Goal: Check status: Check status

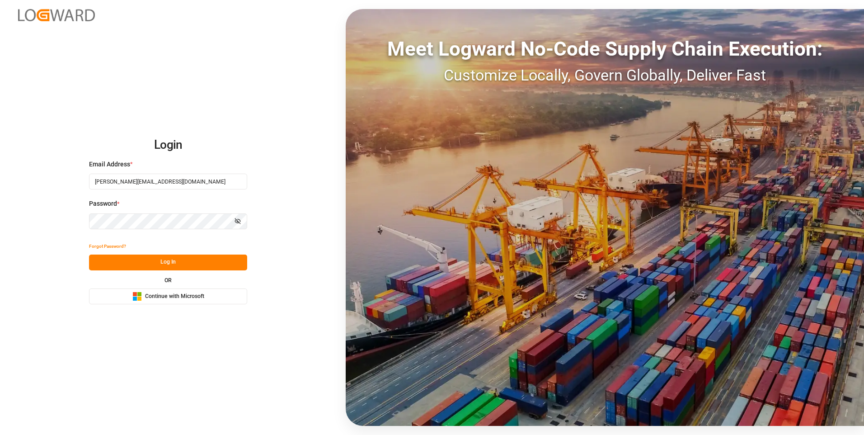
click at [173, 264] on button "Log In" at bounding box center [168, 262] width 158 height 16
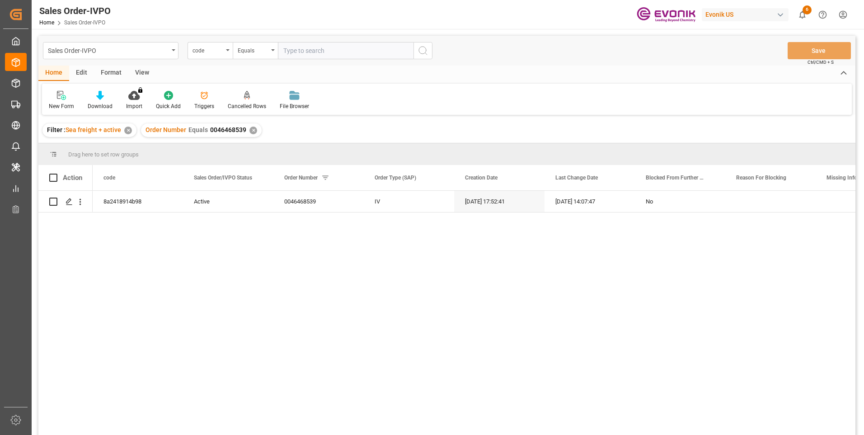
click at [301, 48] on input "text" at bounding box center [346, 50] width 136 height 17
type input "2006984791"
click at [423, 49] on icon "search button" at bounding box center [423, 50] width 11 height 11
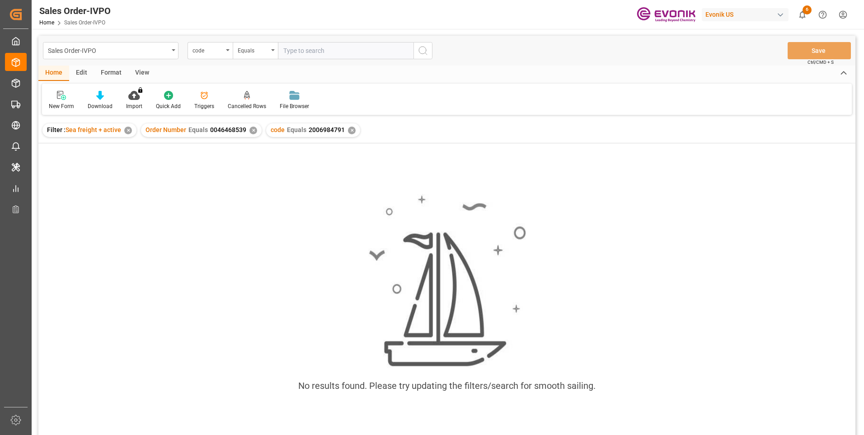
click at [250, 131] on div "✕" at bounding box center [253, 131] width 8 height 8
click at [226, 52] on div "code" at bounding box center [210, 50] width 45 height 17
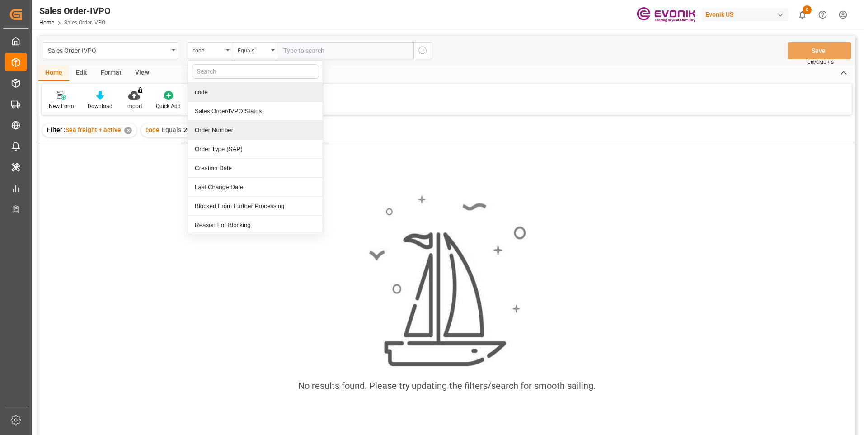
click at [214, 135] on div "Order Number" at bounding box center [255, 130] width 135 height 19
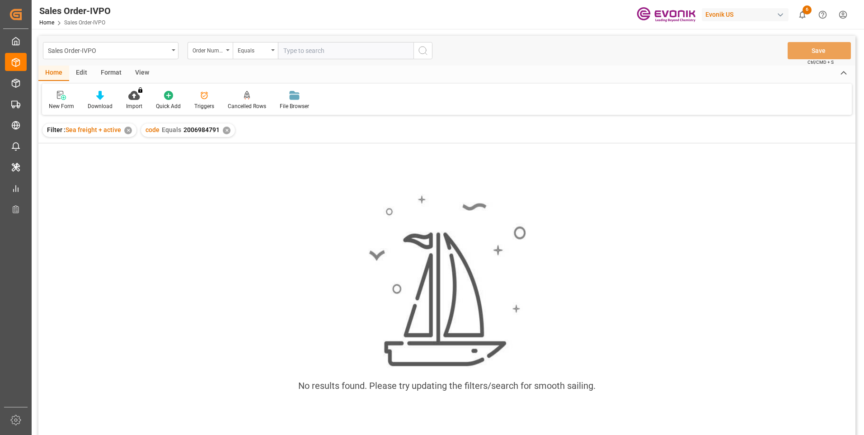
click at [306, 48] on input "text" at bounding box center [346, 50] width 136 height 17
paste input "2006984791"
type input "2006984791"
click at [431, 46] on button "search button" at bounding box center [423, 50] width 19 height 17
click at [228, 132] on div "✕" at bounding box center [227, 131] width 8 height 8
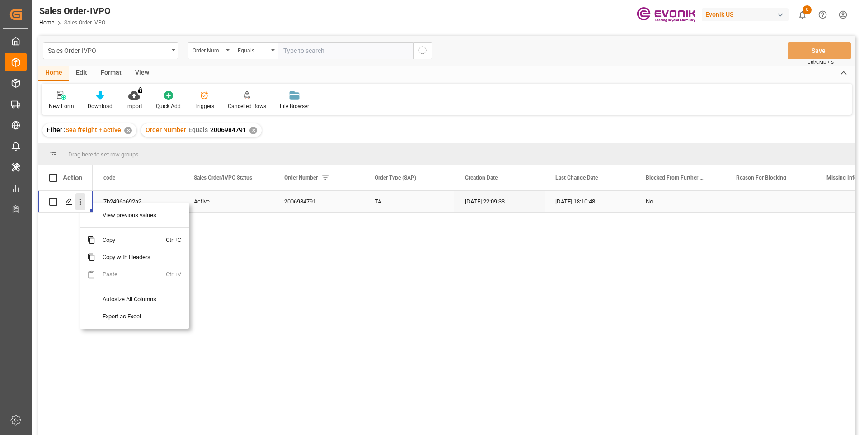
click at [80, 202] on icon "open menu" at bounding box center [79, 201] width 9 height 9
click at [109, 219] on span "View previous values" at bounding box center [130, 215] width 71 height 17
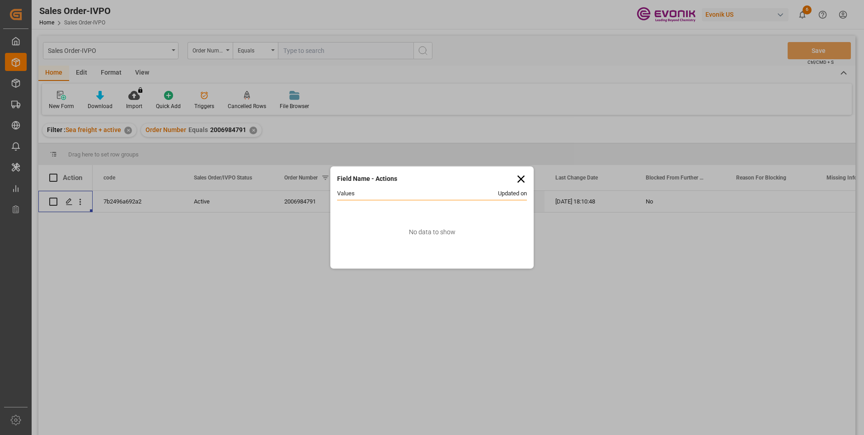
click at [519, 178] on icon at bounding box center [521, 179] width 13 height 13
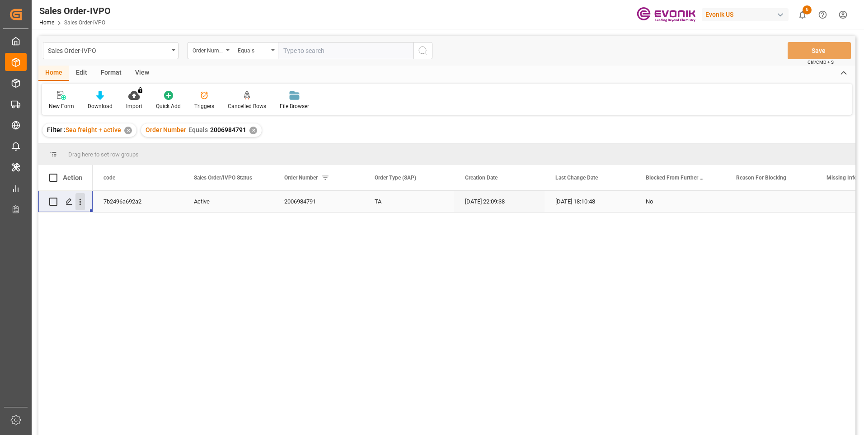
click at [81, 204] on icon "open menu" at bounding box center [79, 201] width 9 height 9
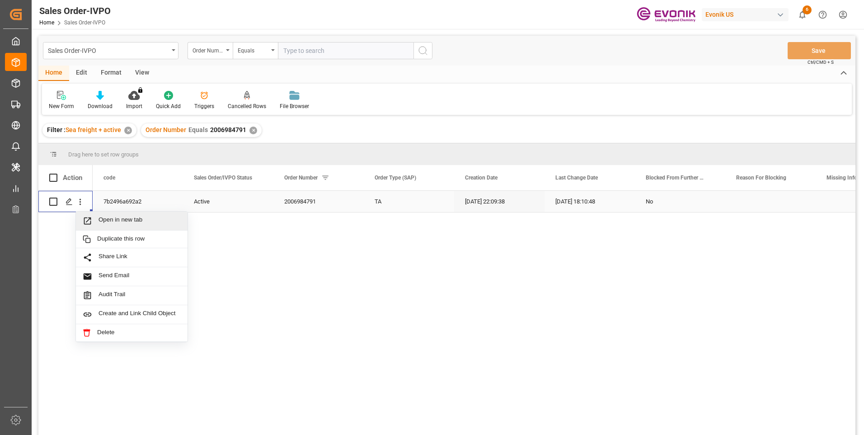
click at [103, 219] on span "Open in new tab" at bounding box center [140, 220] width 82 height 9
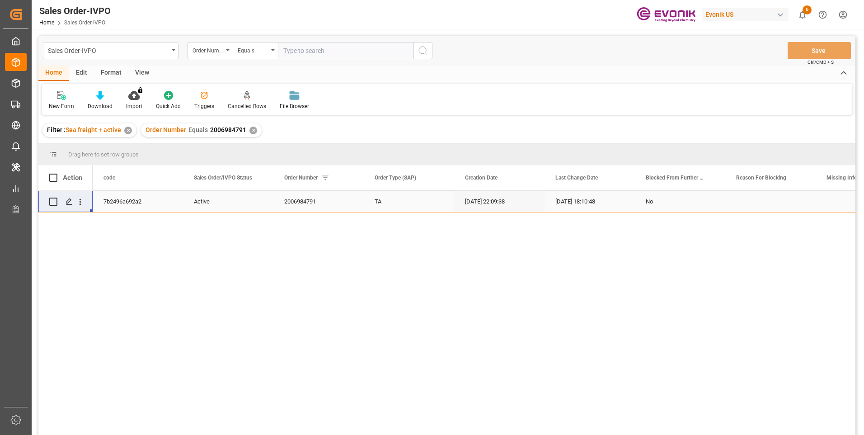
click at [312, 51] on input "text" at bounding box center [346, 50] width 136 height 17
paste input "2007110411"
type input "2007110411"
click at [426, 53] on icon "search button" at bounding box center [423, 50] width 11 height 11
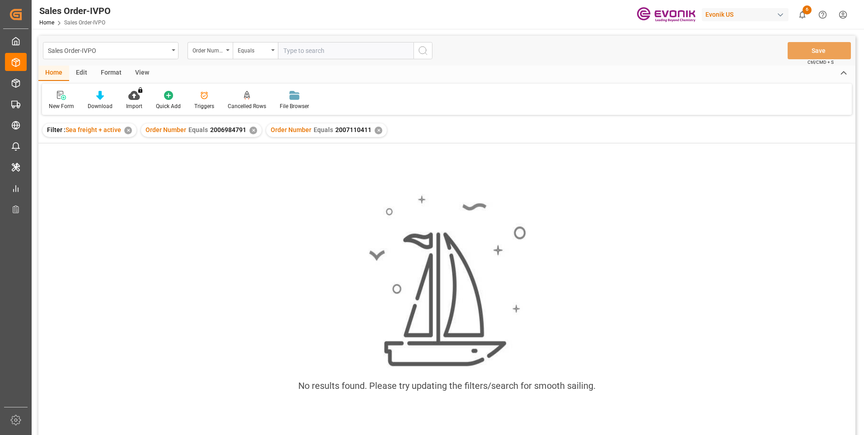
click at [250, 128] on div "✕" at bounding box center [253, 131] width 8 height 8
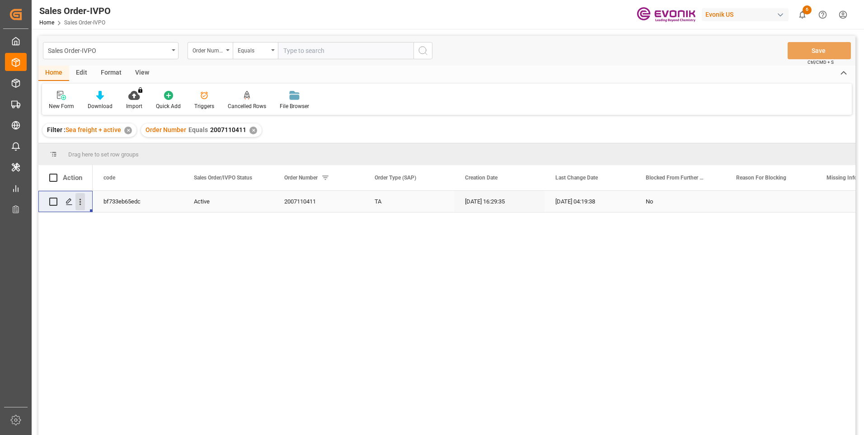
click at [83, 206] on icon "open menu" at bounding box center [79, 201] width 9 height 9
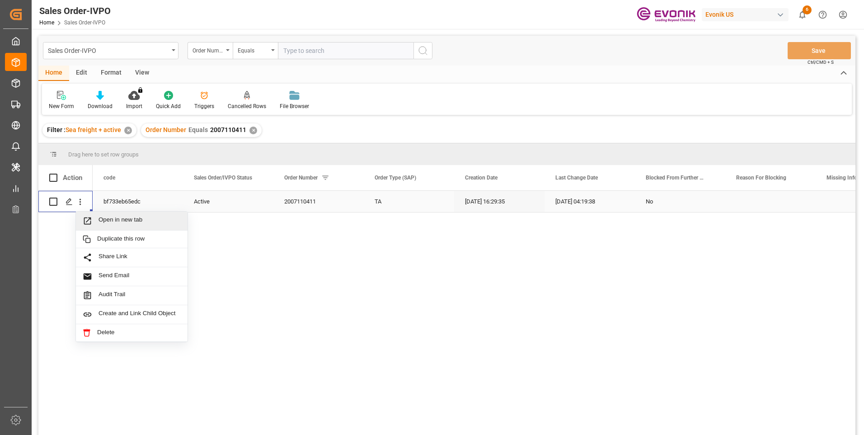
click at [110, 215] on div "Open in new tab" at bounding box center [132, 221] width 112 height 19
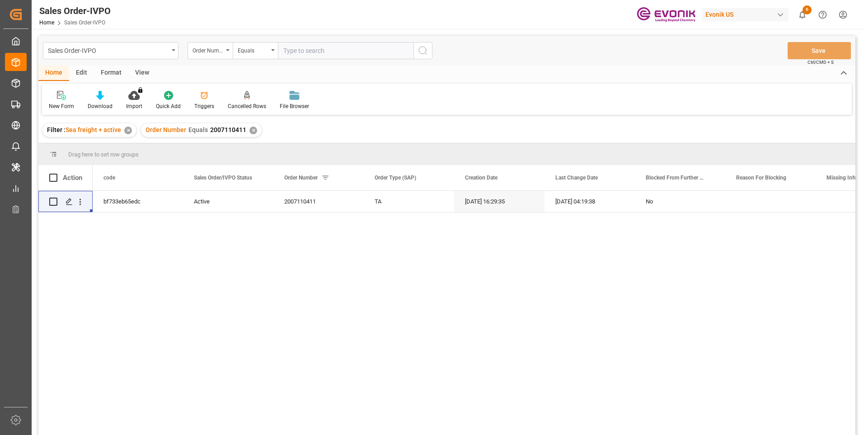
click at [299, 54] on input "text" at bounding box center [346, 50] width 136 height 17
paste input "2006984791"
type input "2006984791"
click at [419, 51] on circle "search button" at bounding box center [422, 50] width 7 height 7
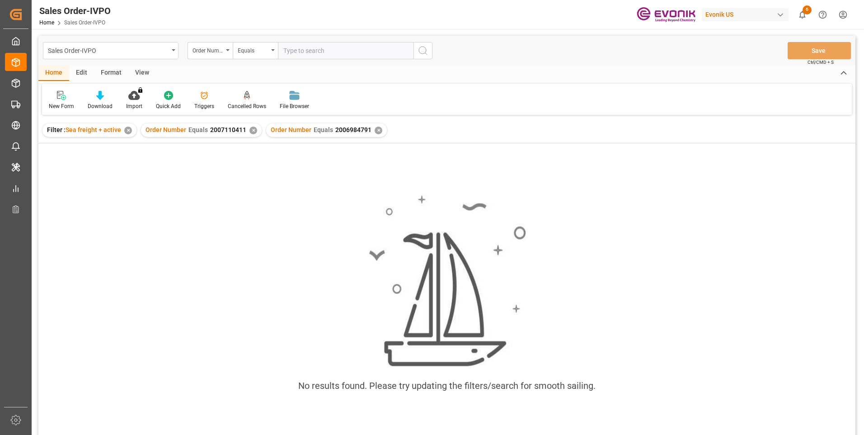
click at [251, 132] on div "✕" at bounding box center [253, 131] width 8 height 8
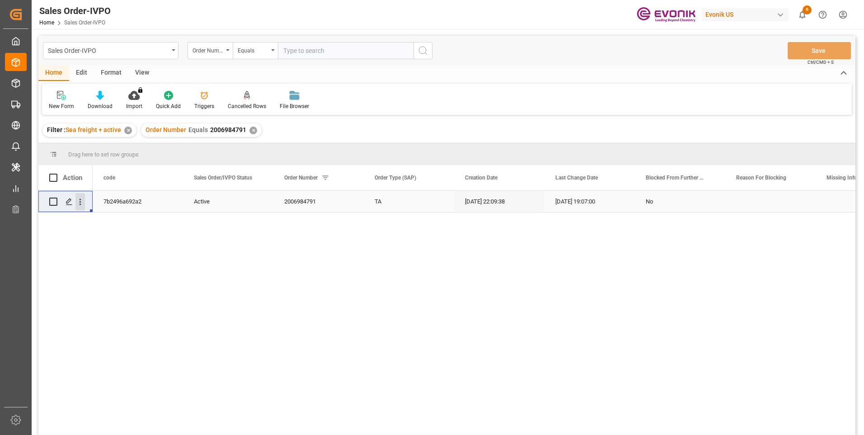
click at [76, 202] on icon "open menu" at bounding box center [79, 201] width 9 height 9
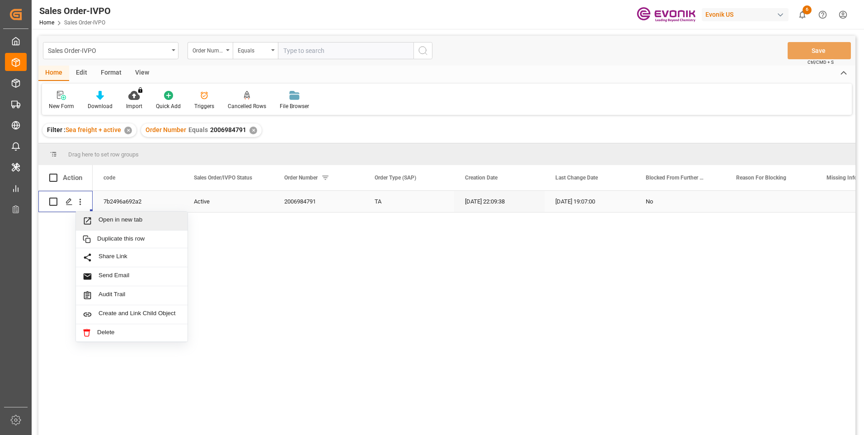
click at [119, 222] on span "Open in new tab" at bounding box center [140, 220] width 82 height 9
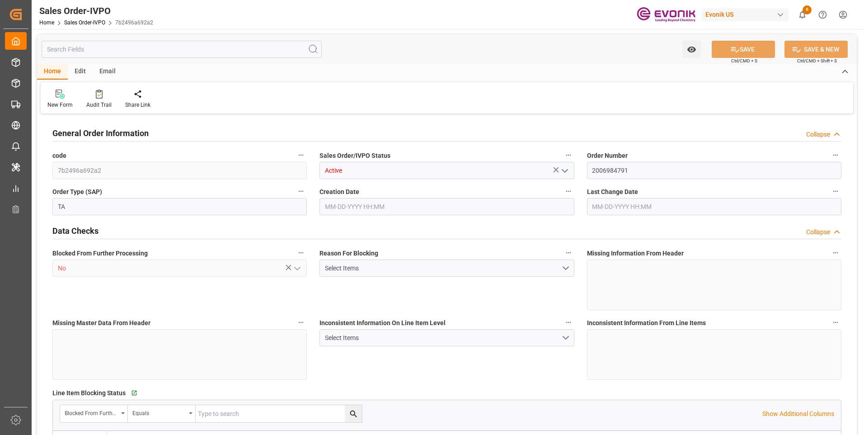
type input "COCTG"
type input "0"
type input "1"
type input "2"
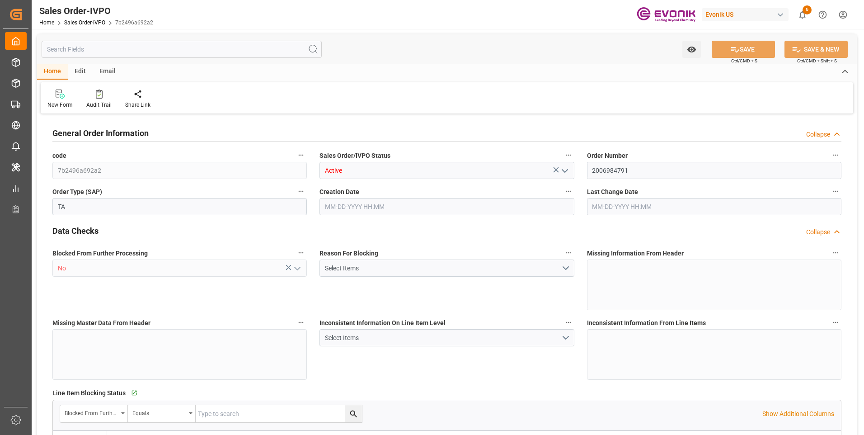
type input "18568"
type input "109.136"
type input "19000"
type input "60"
type input "04-30-2025 22:09"
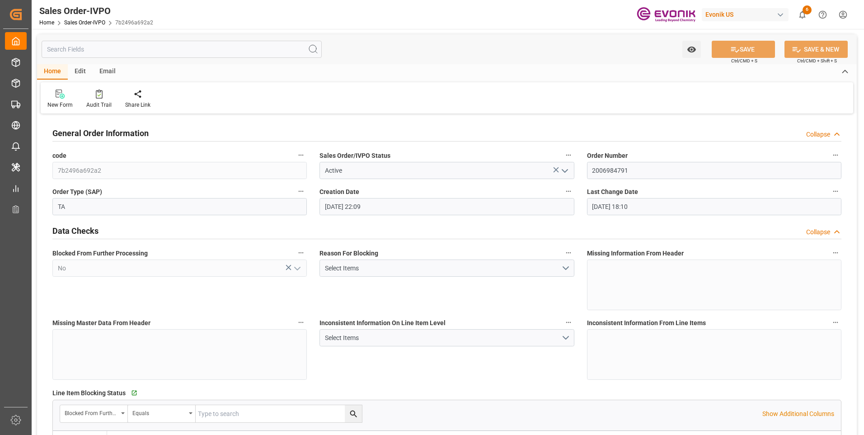
type input "[DATE] 18:10"
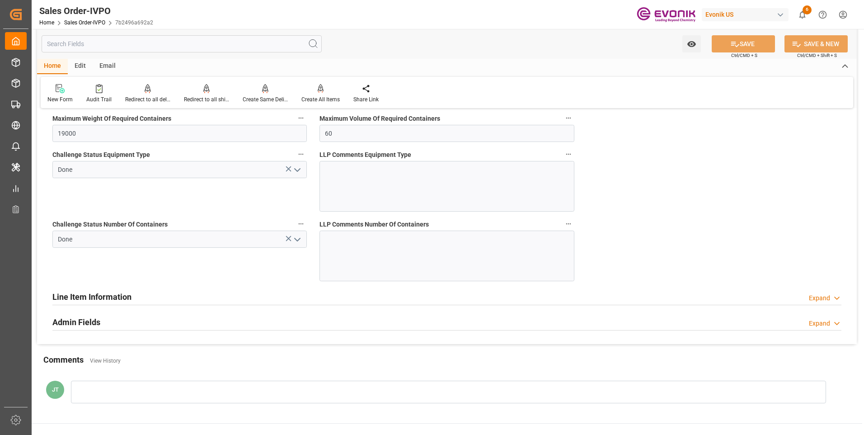
scroll to position [1491, 0]
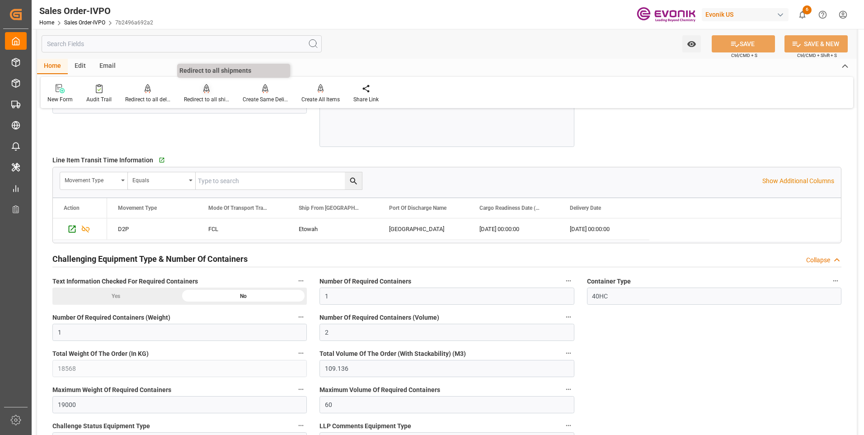
click at [216, 97] on div "Redirect to all shipments" at bounding box center [206, 99] width 45 height 8
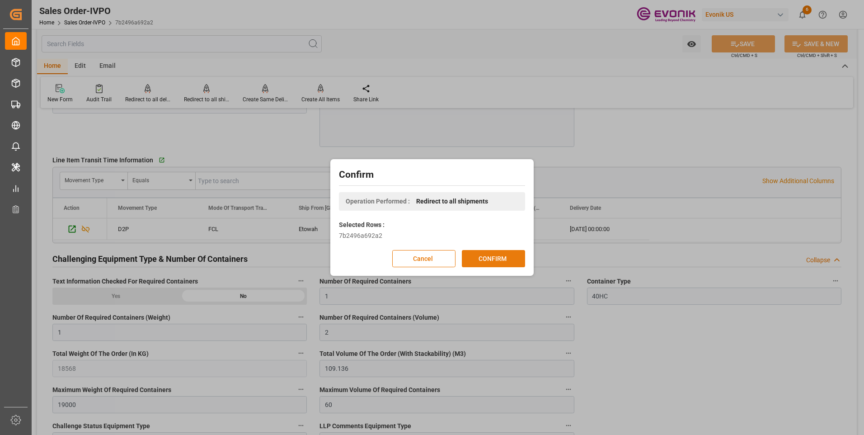
click at [496, 255] on button "CONFIRM" at bounding box center [493, 258] width 63 height 17
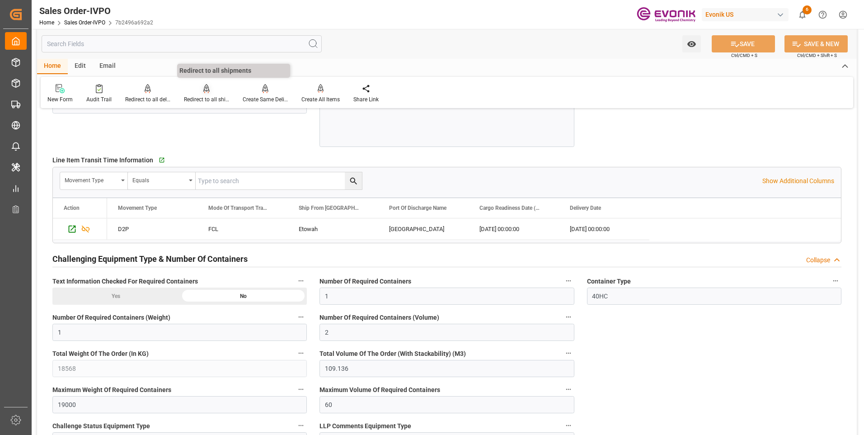
scroll to position [1311, 0]
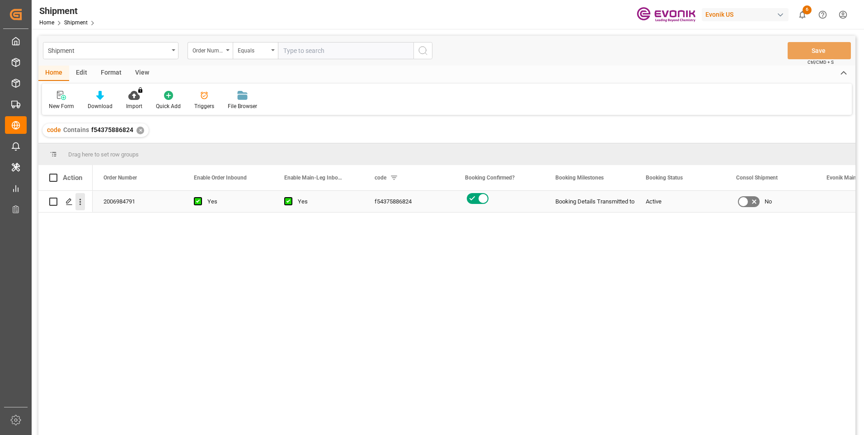
click at [82, 202] on icon "open menu" at bounding box center [79, 201] width 9 height 9
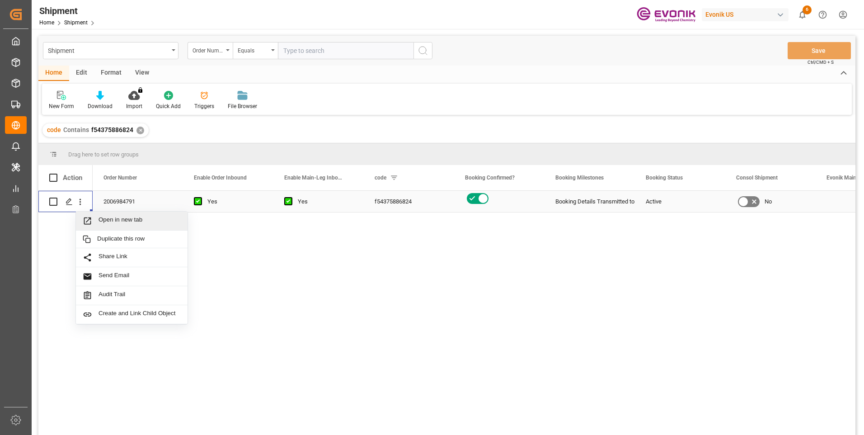
click at [107, 220] on span "Open in new tab" at bounding box center [140, 220] width 82 height 9
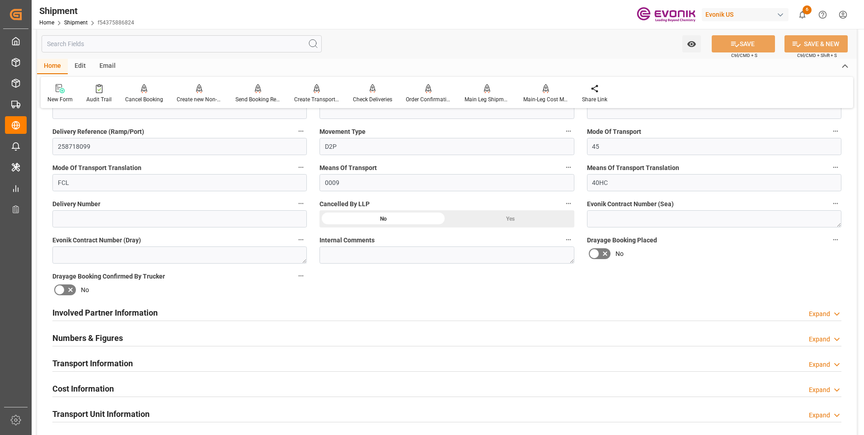
scroll to position [452, 0]
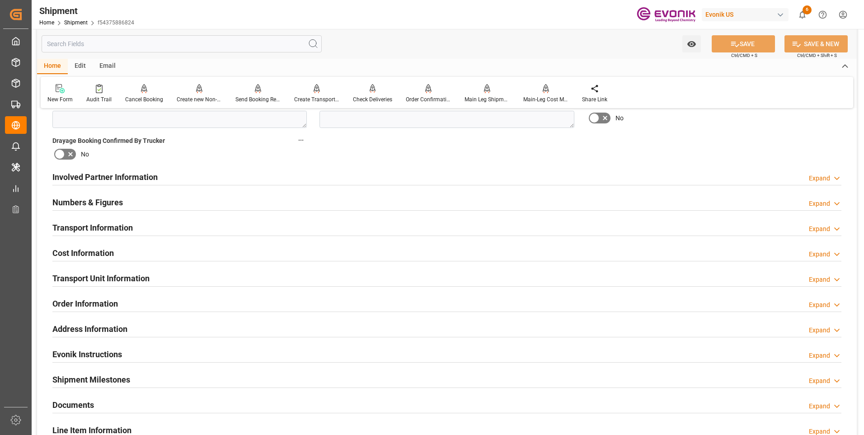
click at [186, 230] on div "Transport Information Expand" at bounding box center [446, 226] width 789 height 17
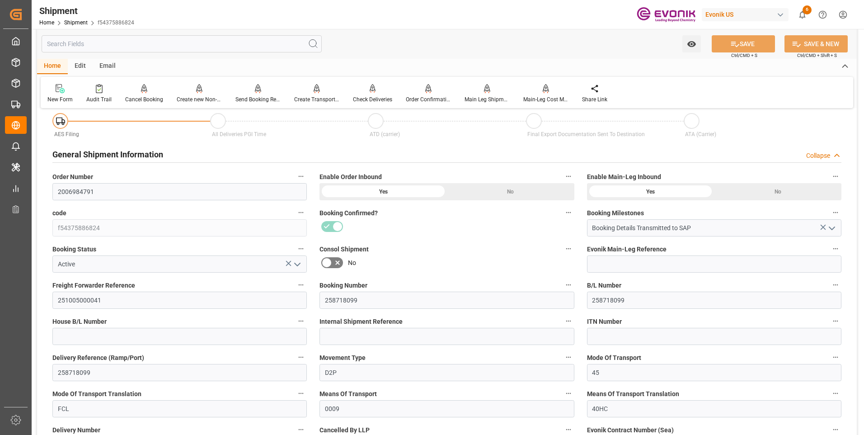
scroll to position [0, 0]
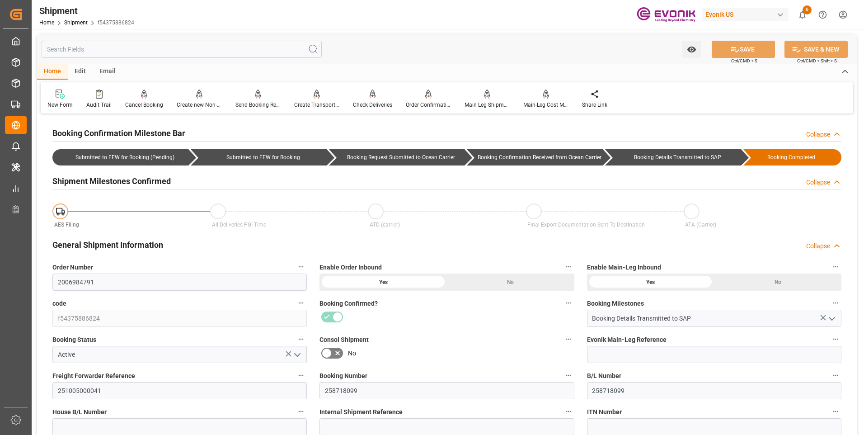
scroll to position [90, 0]
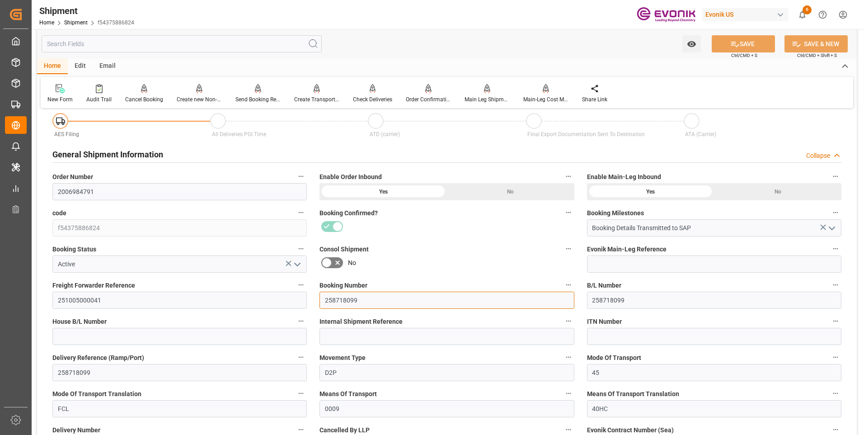
drag, startPoint x: 372, startPoint y: 300, endPoint x: 294, endPoint y: 298, distance: 78.7
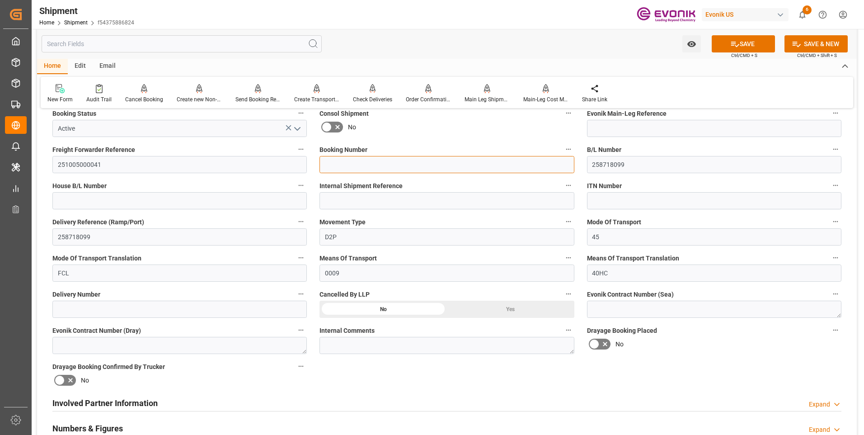
scroll to position [136, 0]
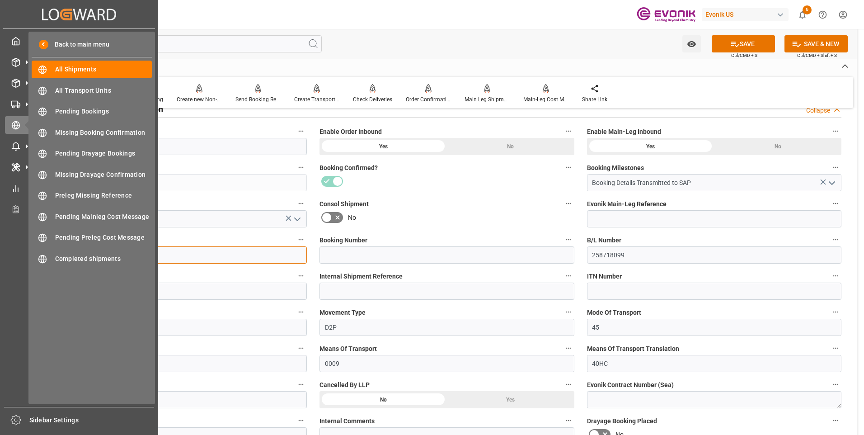
drag, startPoint x: 114, startPoint y: 259, endPoint x: 23, endPoint y: 257, distance: 91.8
click at [23, 257] on div "Created by potrace 1.15, written by Peter Selinger 2001-2017 Created by potrace…" at bounding box center [432, 217] width 864 height 435
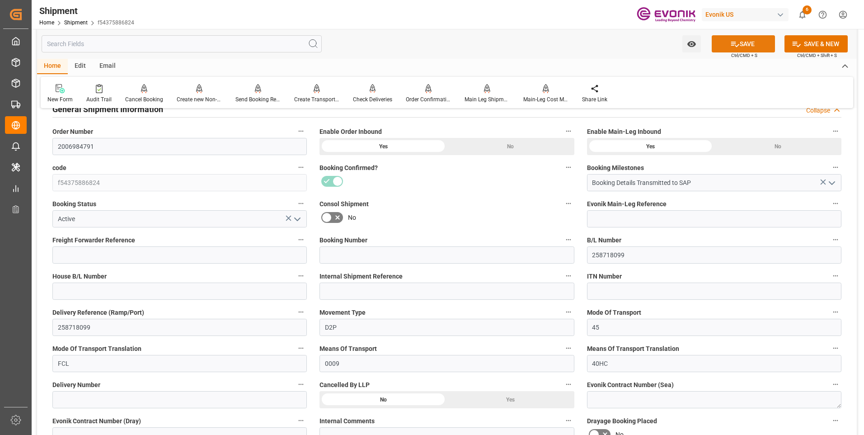
click at [752, 38] on button "SAVE" at bounding box center [743, 43] width 63 height 17
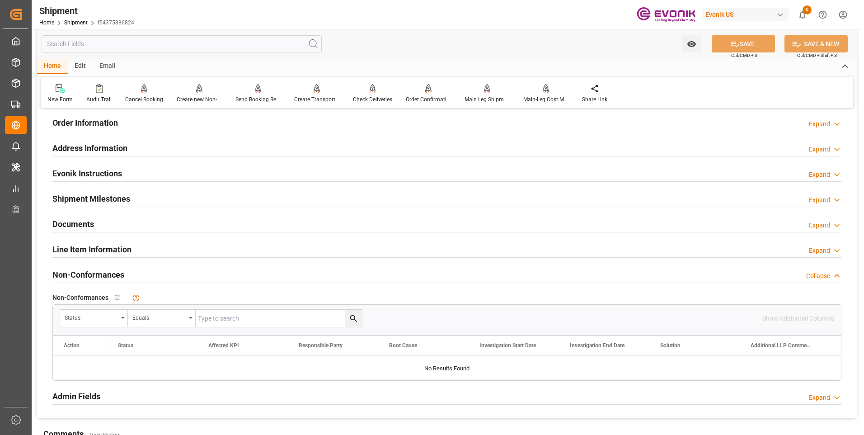
scroll to position [723, 0]
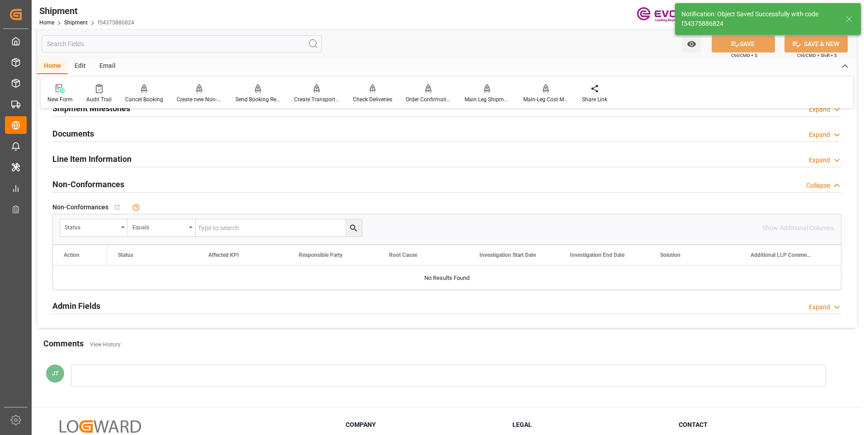
click at [142, 163] on div "Line Item Information Expand" at bounding box center [446, 158] width 789 height 17
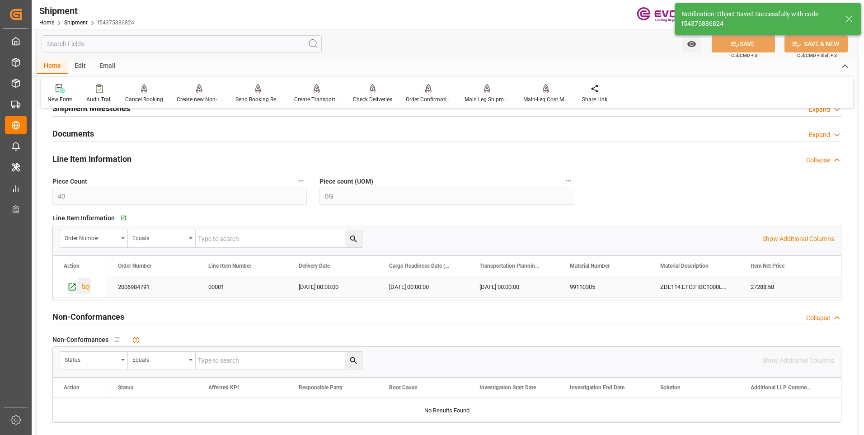
click at [83, 285] on icon "Press SPACE to select this row." at bounding box center [85, 286] width 9 height 9
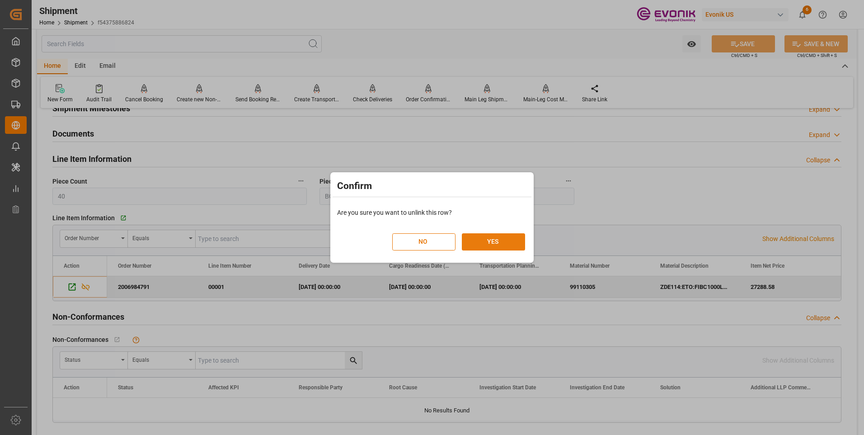
click at [520, 236] on button "YES" at bounding box center [493, 241] width 63 height 17
click at [488, 241] on button "YES" at bounding box center [493, 241] width 63 height 17
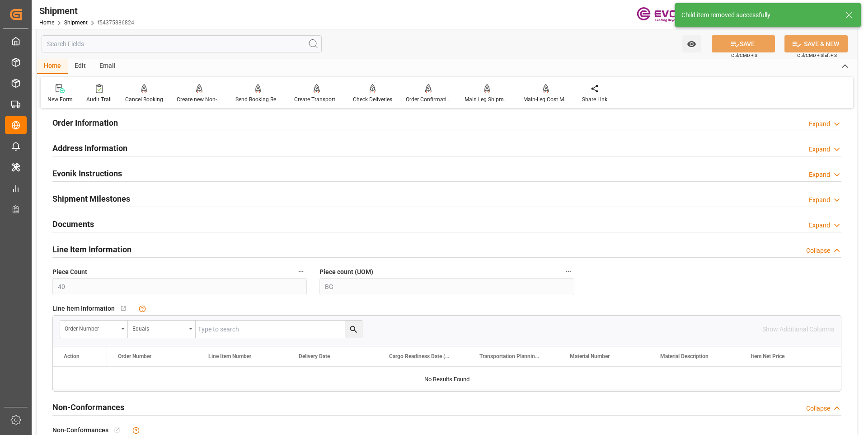
scroll to position [542, 0]
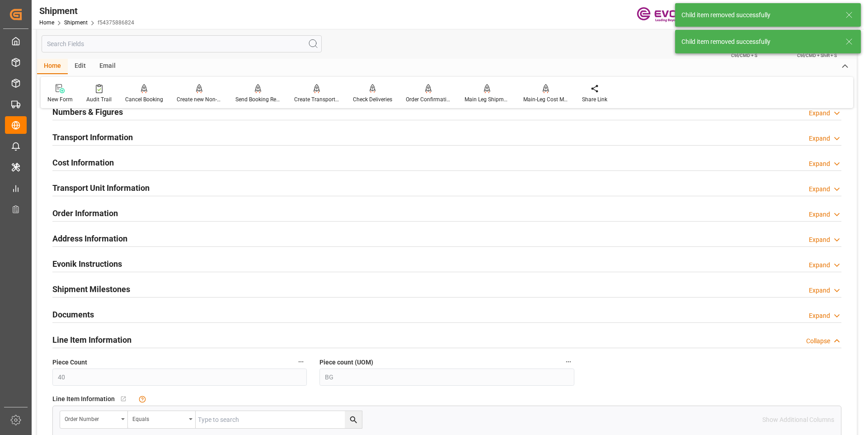
click at [167, 183] on div "Transport Unit Information Expand" at bounding box center [446, 187] width 789 height 17
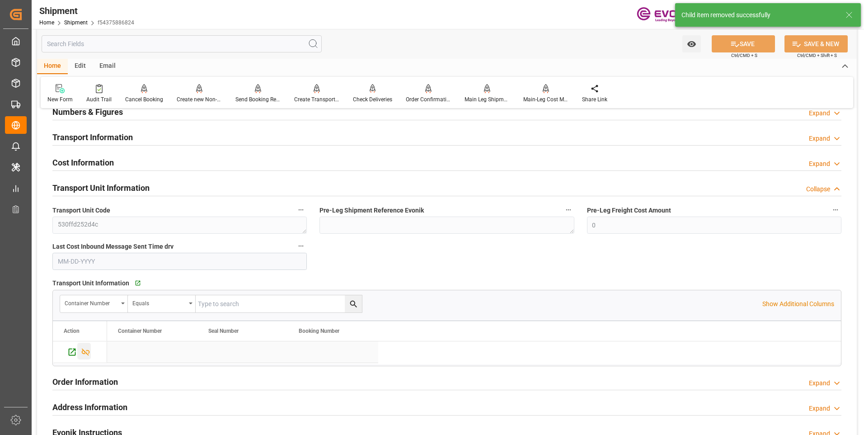
click at [88, 353] on icon "Press SPACE to select this row." at bounding box center [85, 351] width 9 height 9
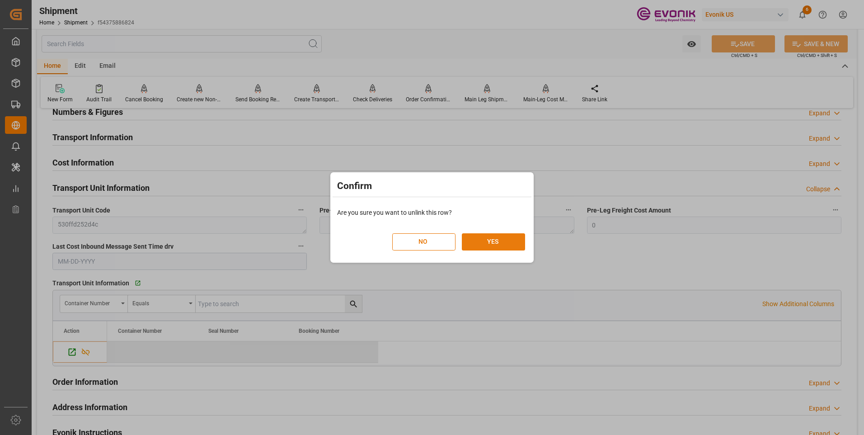
click at [503, 239] on button "YES" at bounding box center [493, 241] width 63 height 17
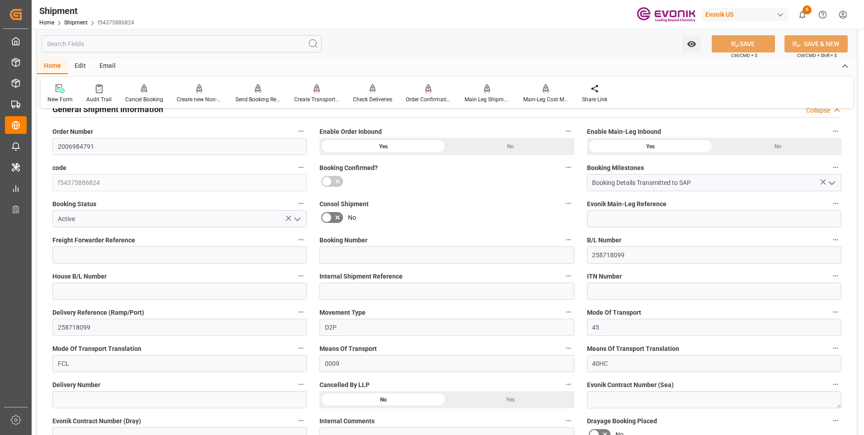
scroll to position [181, 0]
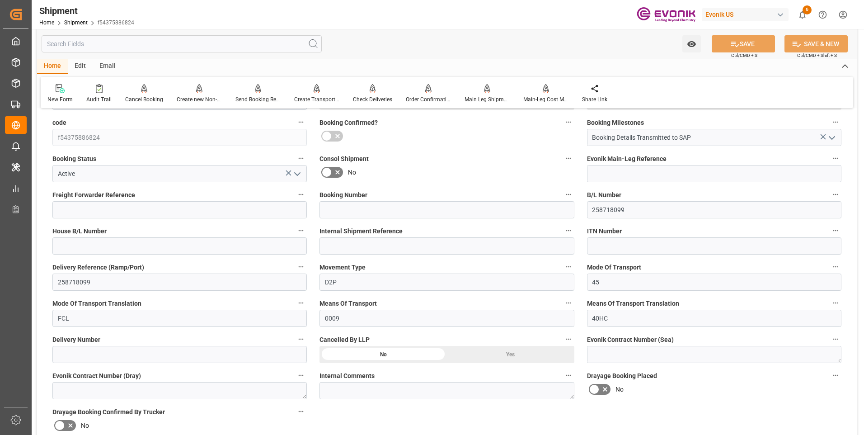
click at [496, 354] on div "Yes" at bounding box center [510, 354] width 127 height 17
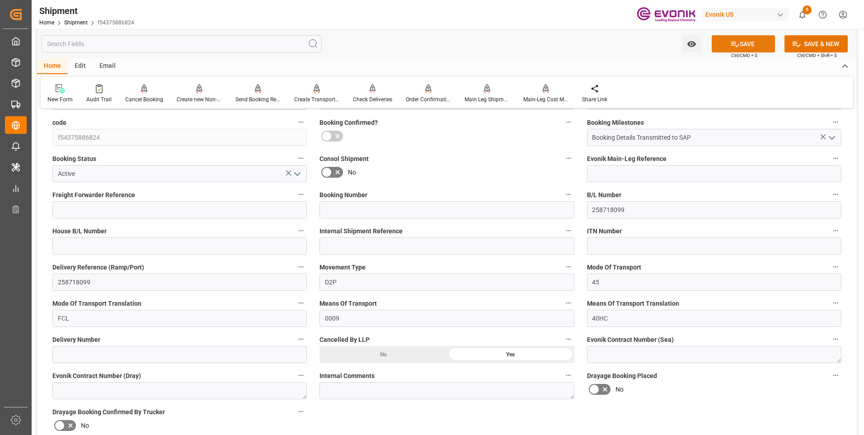
click at [743, 42] on button "SAVE" at bounding box center [743, 43] width 63 height 17
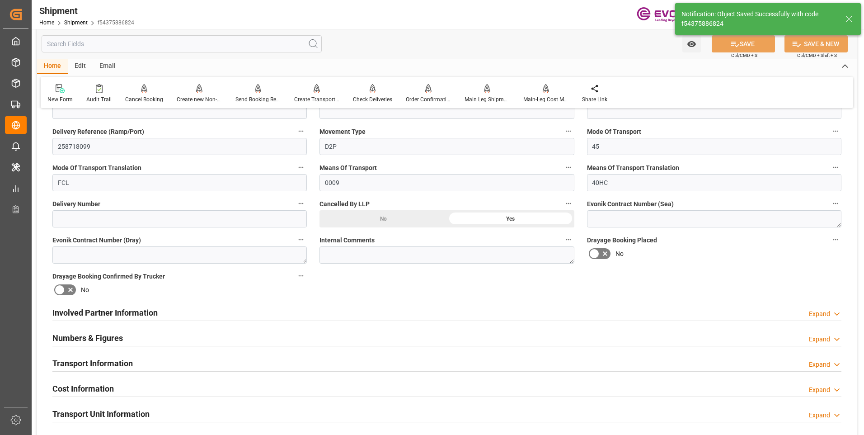
scroll to position [362, 0]
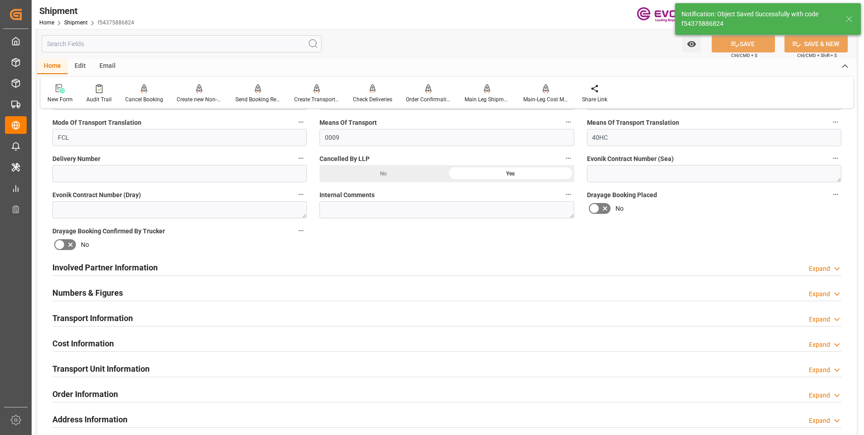
click at [114, 316] on h2 "Transport Information" at bounding box center [92, 318] width 80 height 12
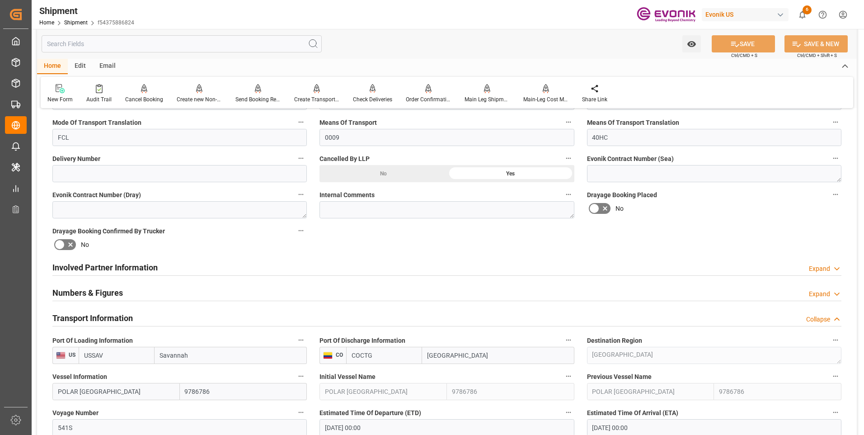
scroll to position [452, 0]
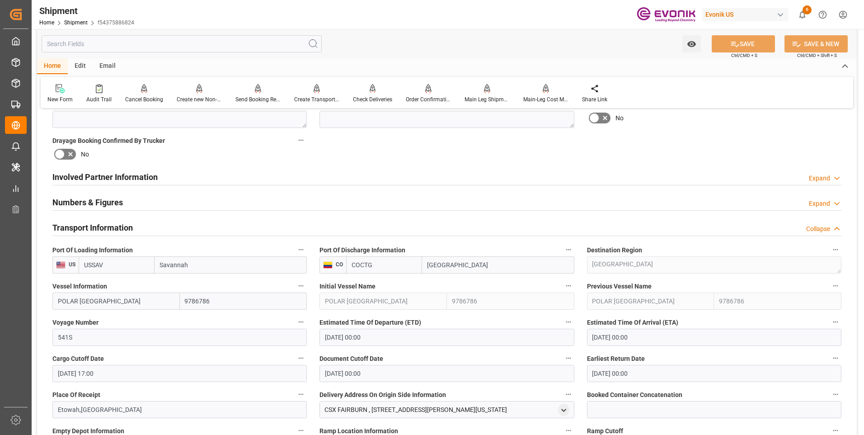
click at [134, 226] on div "Transport Information Collapse" at bounding box center [446, 226] width 789 height 17
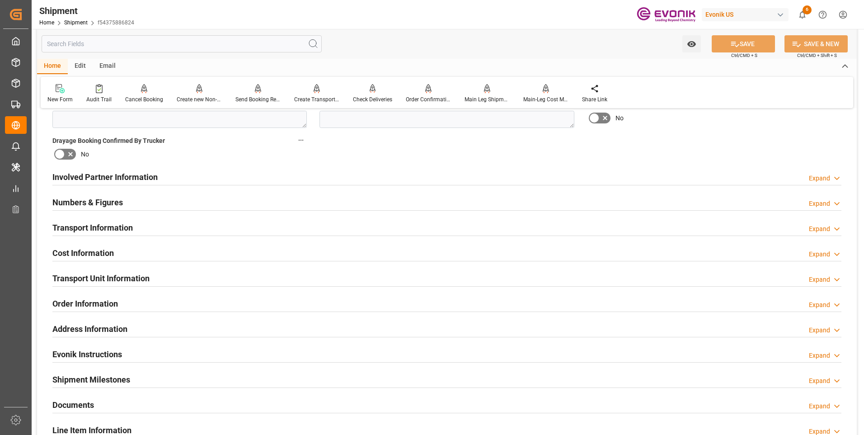
scroll to position [497, 0]
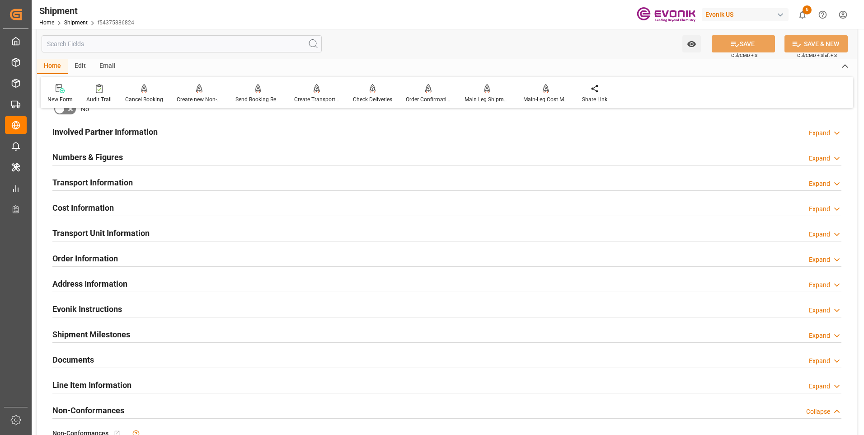
click at [95, 230] on h2 "Transport Unit Information" at bounding box center [100, 233] width 97 height 12
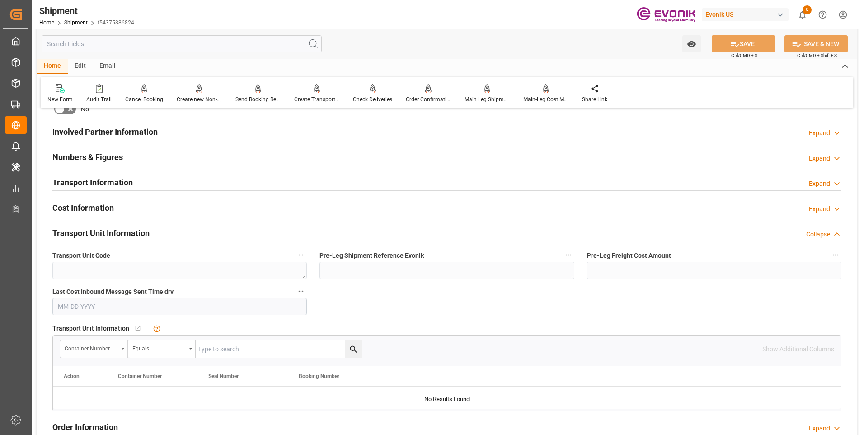
click at [114, 347] on div "Container Number" at bounding box center [91, 347] width 53 height 10
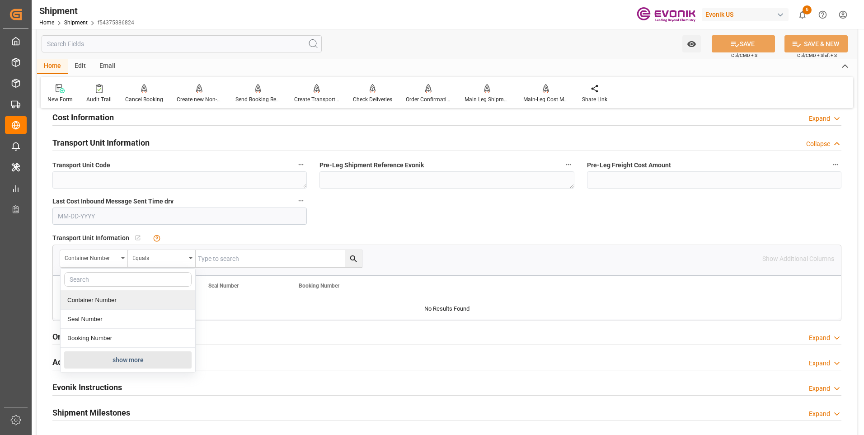
click at [109, 358] on button "show more" at bounding box center [127, 359] width 127 height 17
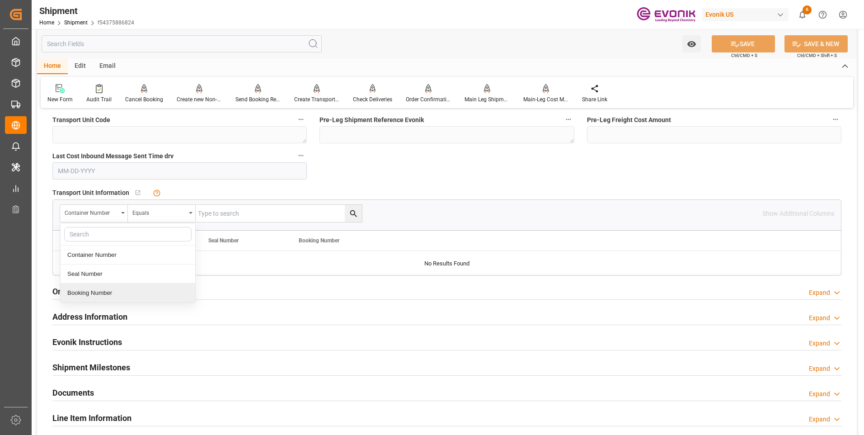
scroll to position [678, 0]
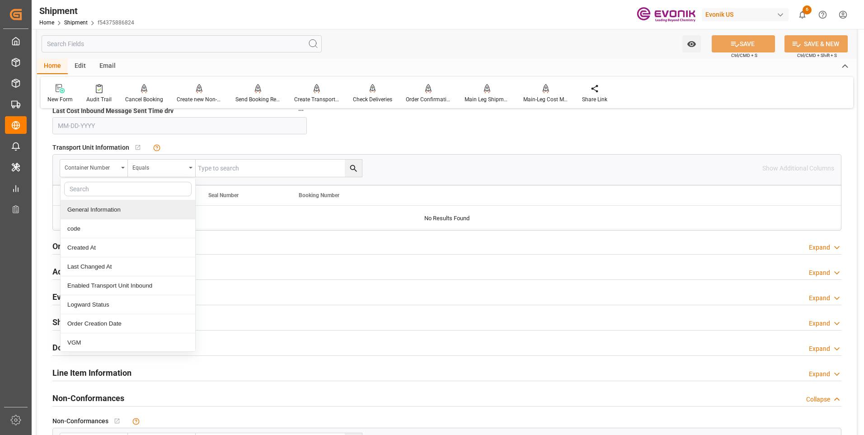
click at [127, 185] on input "text" at bounding box center [127, 189] width 127 height 14
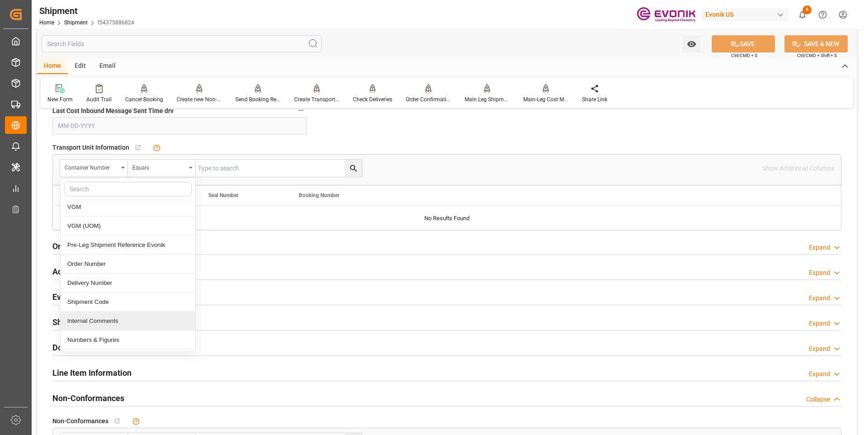
scroll to position [181, 0]
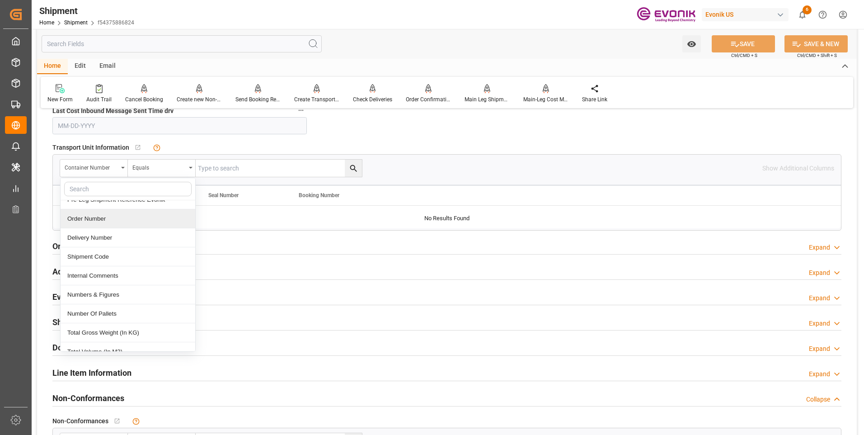
click at [103, 220] on div "Order Number" at bounding box center [128, 218] width 135 height 19
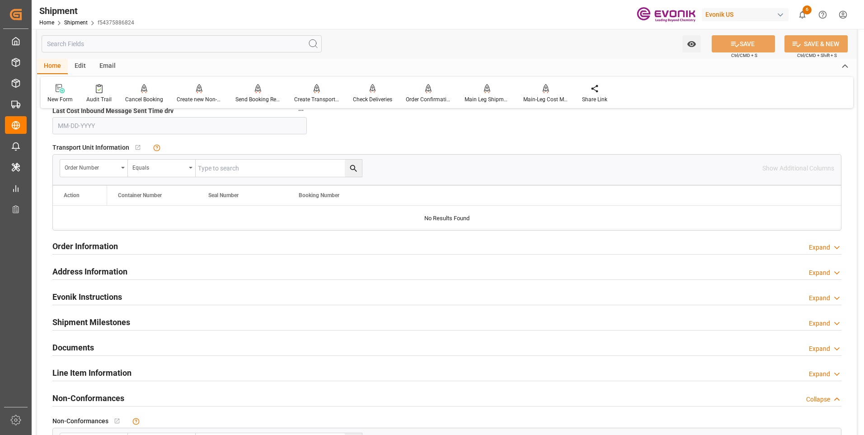
click at [236, 160] on input "text" at bounding box center [279, 168] width 166 height 17
paste input "2006984791"
type input "2006984791"
click at [355, 168] on icon "search button" at bounding box center [353, 168] width 7 height 7
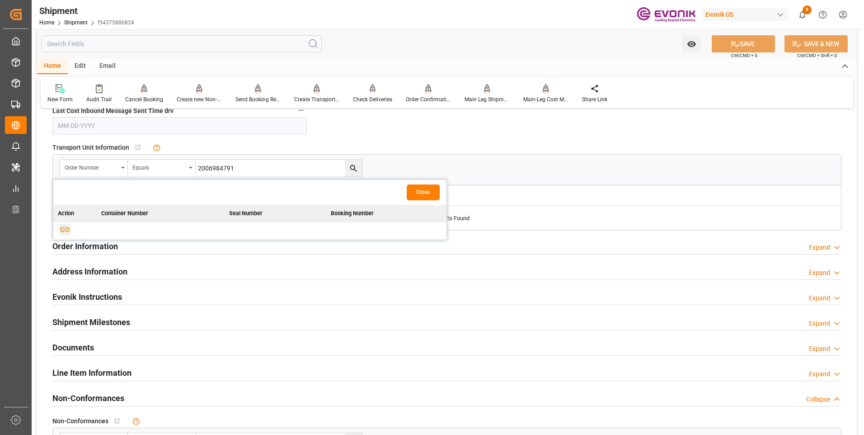
click at [69, 232] on icon "button" at bounding box center [64, 229] width 11 height 11
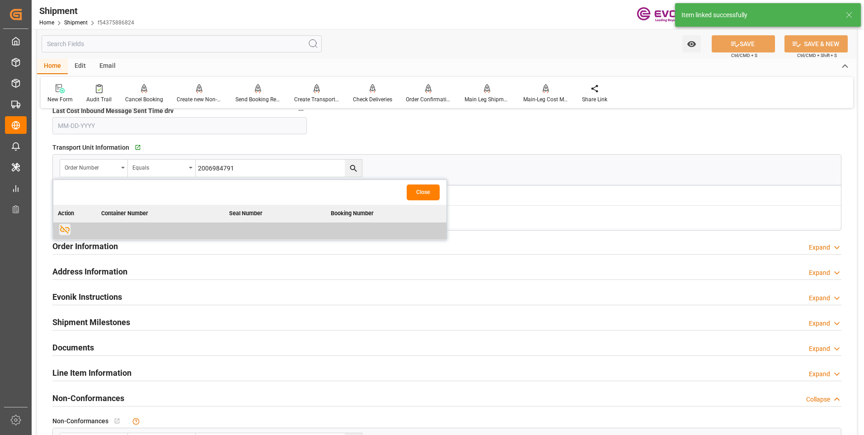
click at [422, 190] on button "Close" at bounding box center [423, 192] width 33 height 16
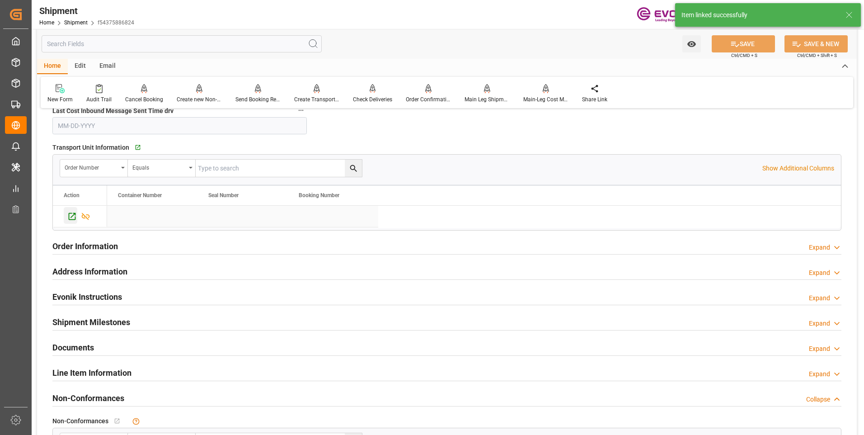
click at [71, 219] on icon "Press SPACE to select this row." at bounding box center [72, 216] width 7 height 7
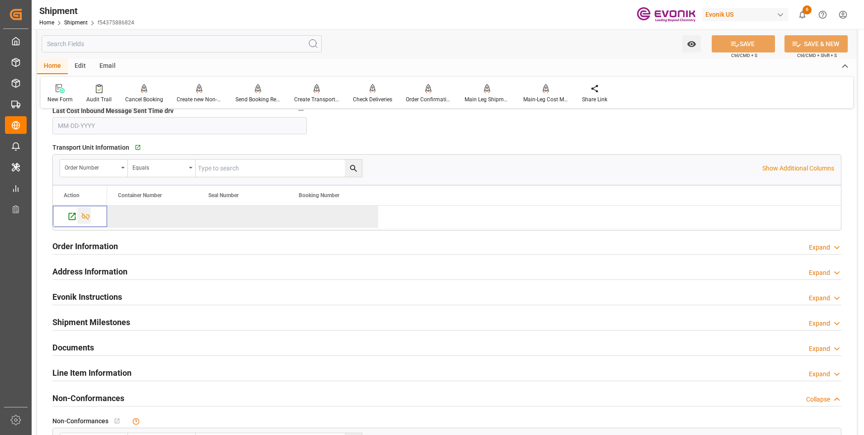
click at [85, 219] on icon "Press SPACE to deselect this row." at bounding box center [85, 216] width 9 height 9
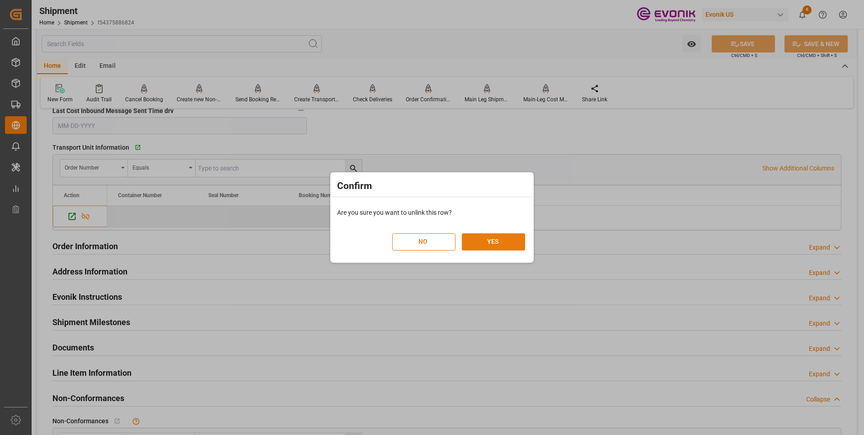
click at [476, 242] on button "YES" at bounding box center [493, 241] width 63 height 17
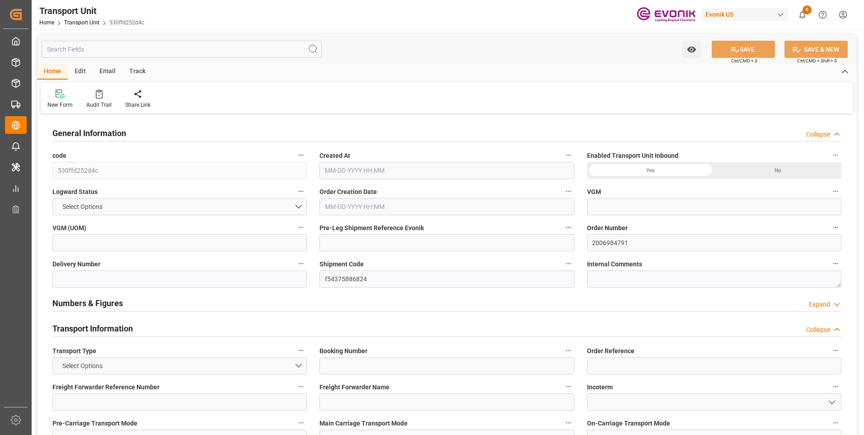
type input "AC Containerline"
type input "AC Containerline GmbH"
type input "USSAV"
type input "COCTG"
type input "18568"
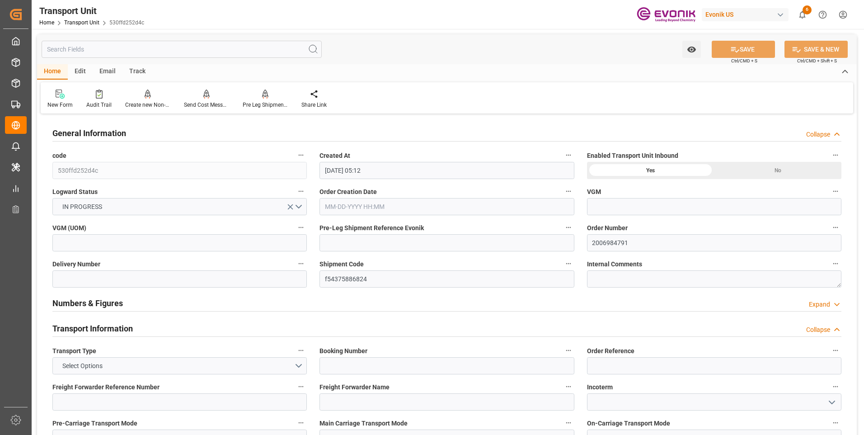
type input "[DATE] 05:12"
type input "[DATE]"
type input "[DATE] 00:00"
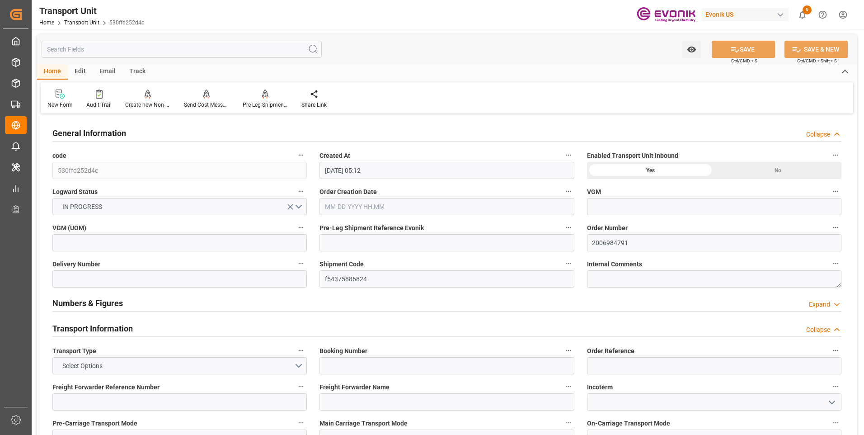
type input "[DATE] 00:00"
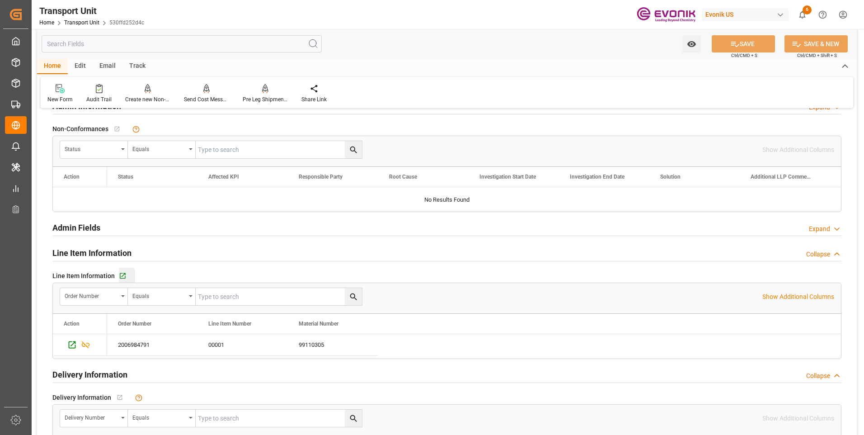
scroll to position [1266, 0]
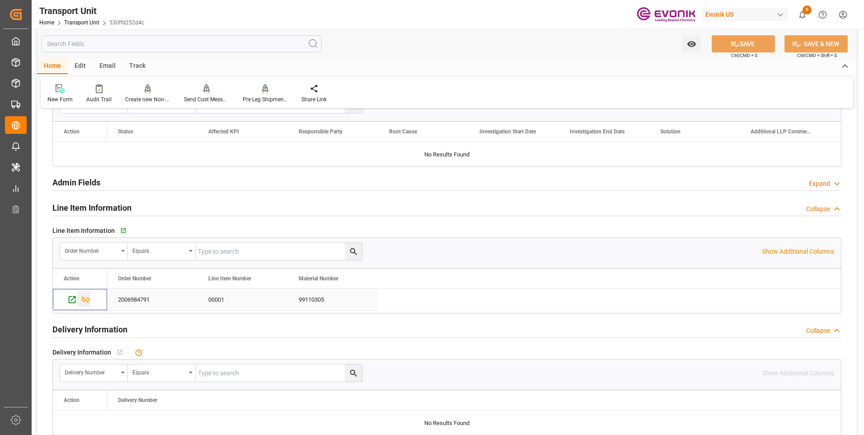
click at [86, 299] on icon "Press SPACE to select this row." at bounding box center [85, 299] width 9 height 9
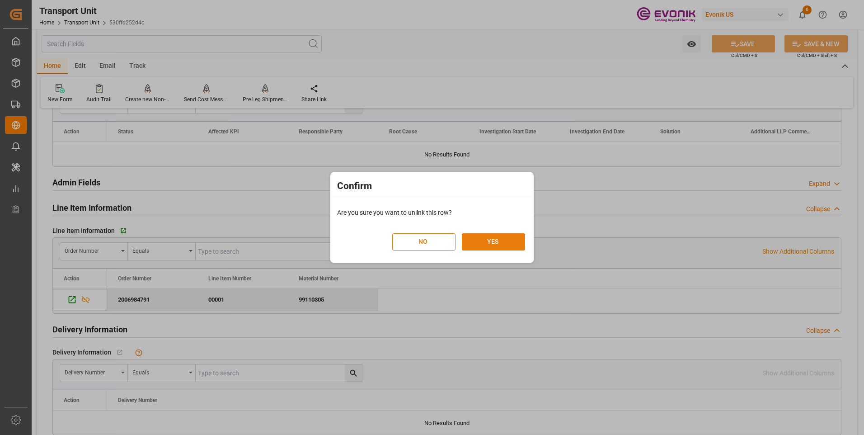
click at [499, 236] on button "YES" at bounding box center [493, 241] width 63 height 17
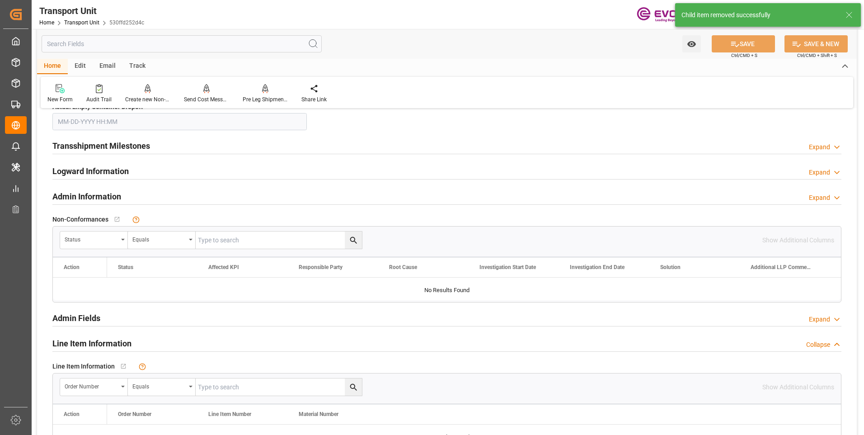
scroll to position [949, 0]
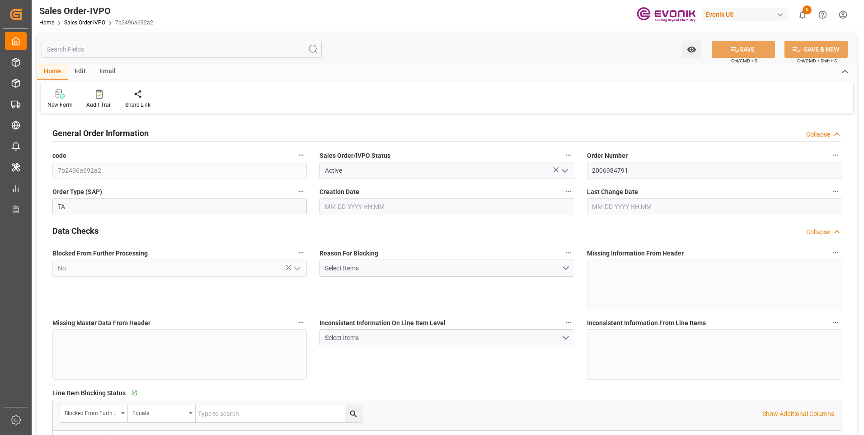
type input "COCTG"
type input "0"
type input "1"
type input "2"
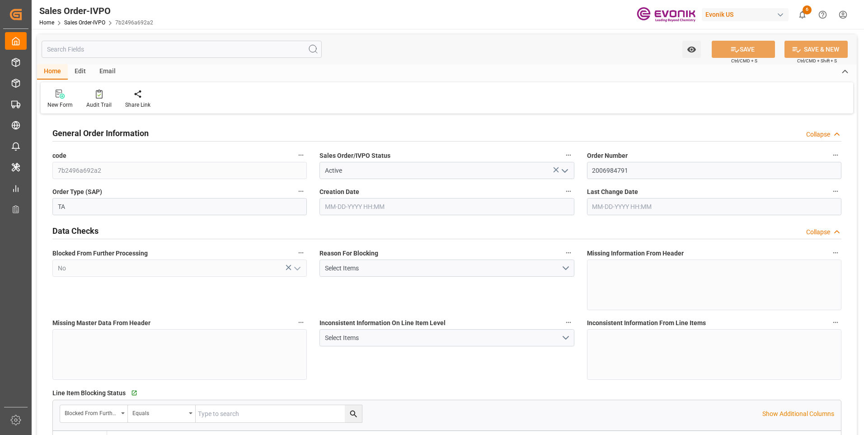
type input "18568"
type input "109.136"
type input "19000"
type input "60"
type input "[DATE] 22:09"
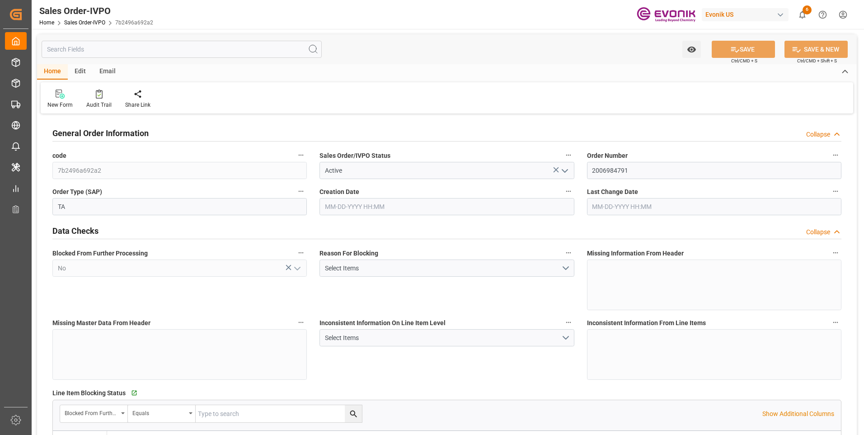
type input "[DATE] 19:07"
type input "COCTG"
type input "0"
type input "1"
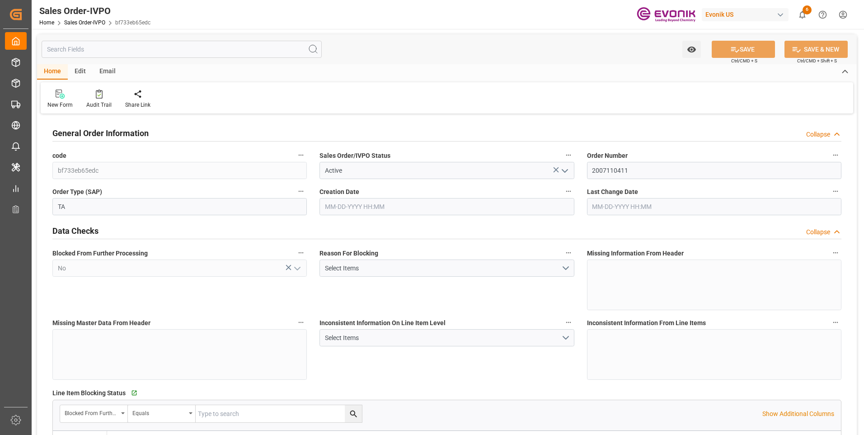
type input "2"
type input "9479.04"
type input "91.7876"
type input "19000"
type input "60"
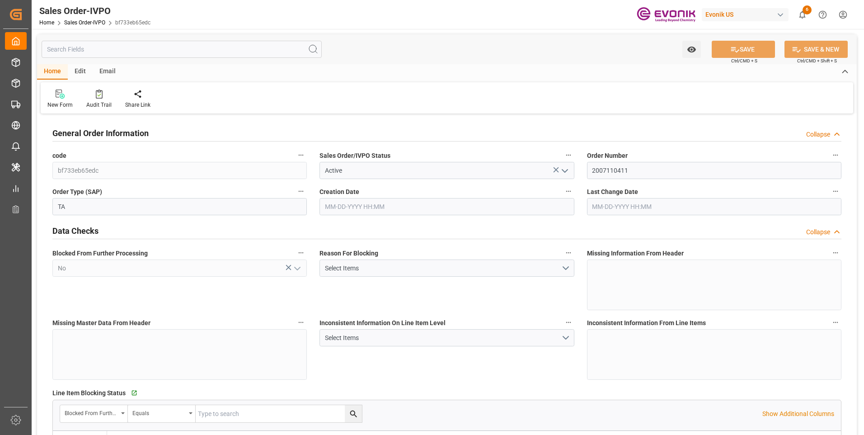
type input "[DATE] 16:29"
type input "[DATE] 04:19"
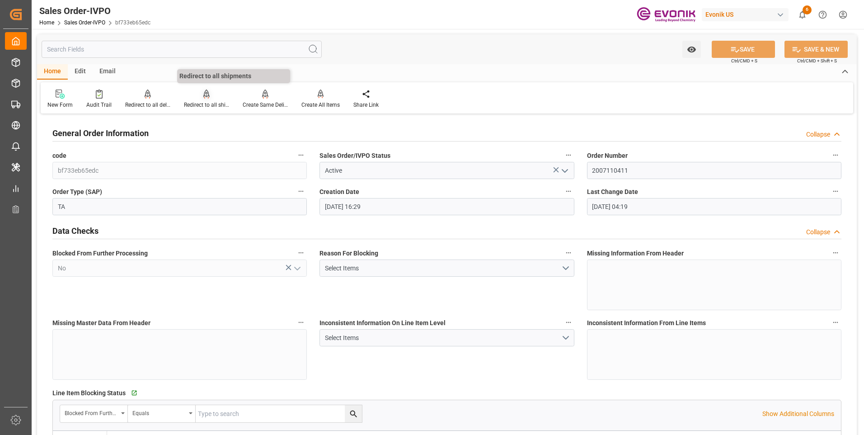
click at [218, 98] on div at bounding box center [206, 93] width 45 height 9
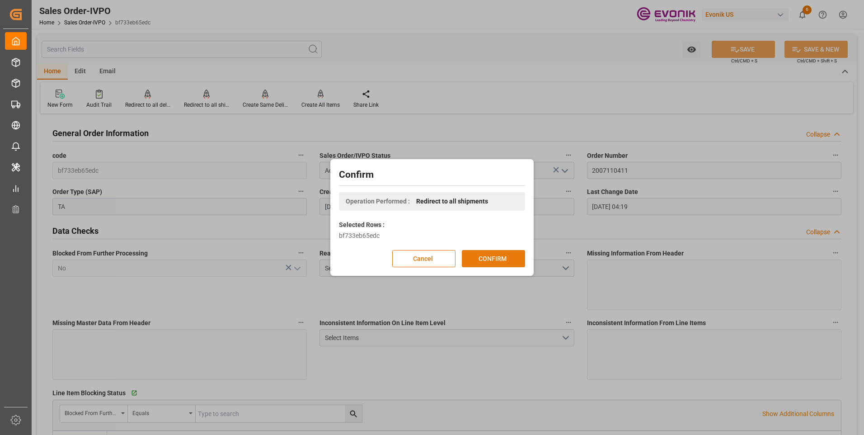
click at [489, 259] on button "CONFIRM" at bounding box center [493, 258] width 63 height 17
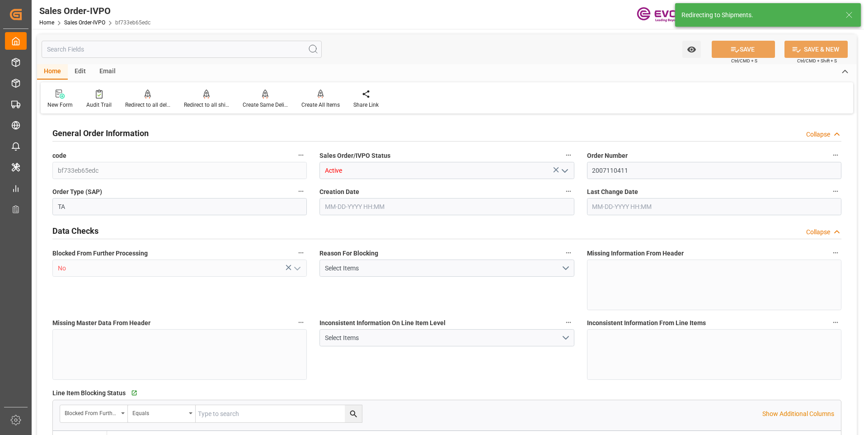
type input "COCTG"
type input "0"
type input "1"
type input "2"
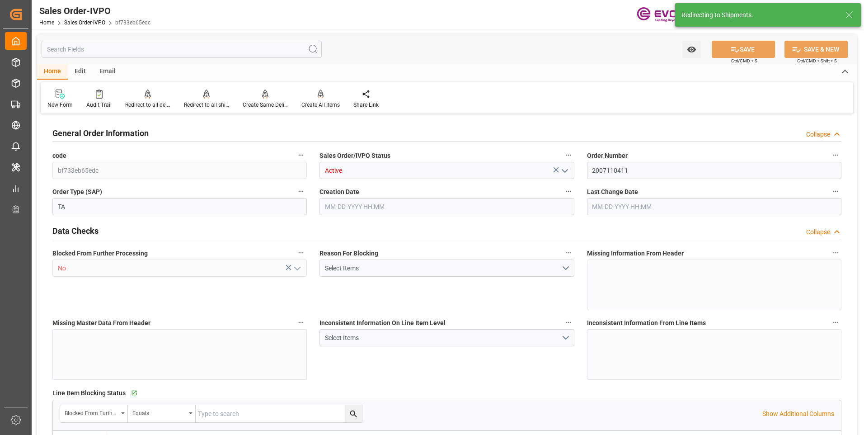
type input "9479.04"
type input "91.7876"
type input "19000"
type input "60"
type input "07-24-2025 16:29"
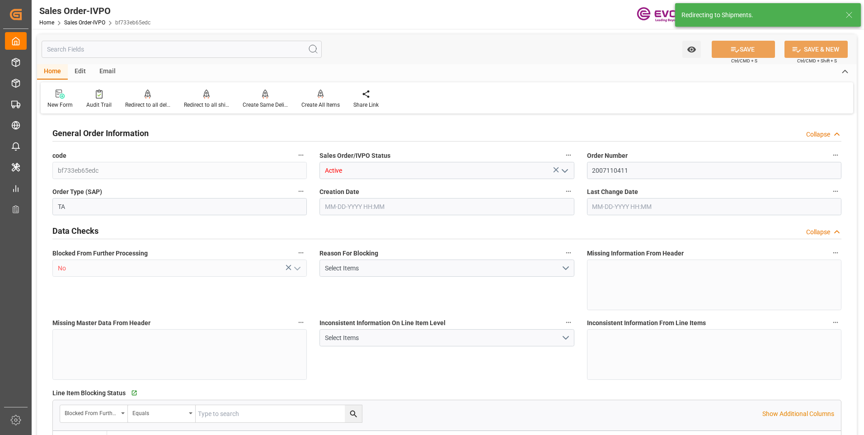
type input "09-22-2025 04:19"
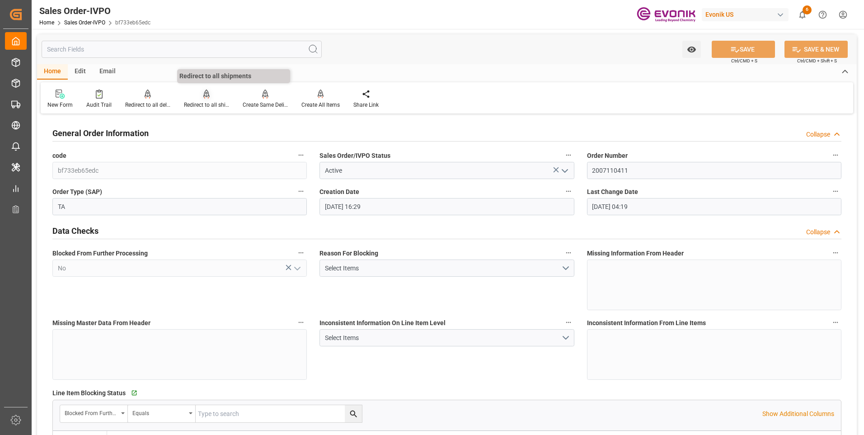
click at [198, 101] on div "Redirect to all shipments" at bounding box center [206, 105] width 45 height 8
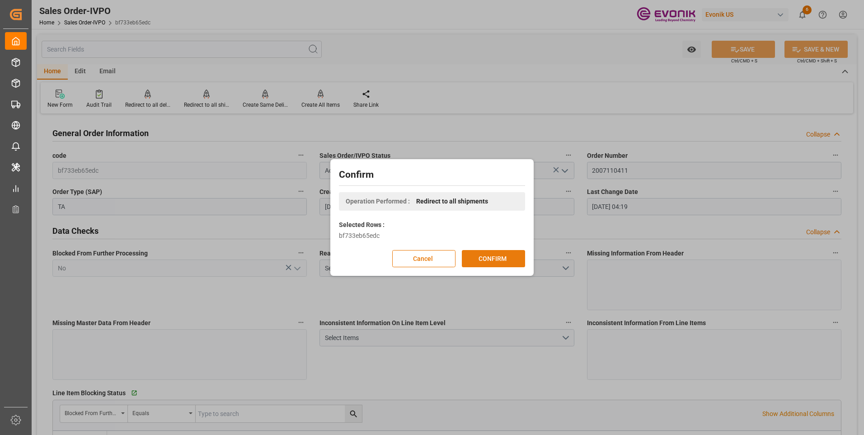
click at [489, 258] on button "CONFIRM" at bounding box center [493, 258] width 63 height 17
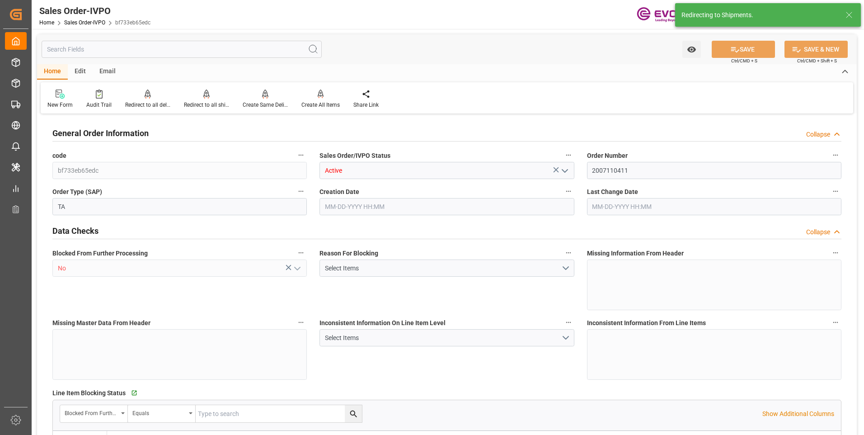
type input "COCTG"
type input "0"
type input "1"
type input "2"
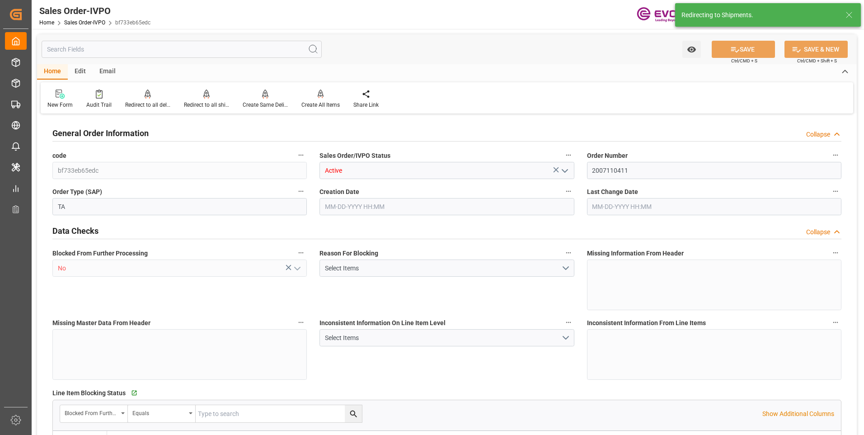
type input "9479.04"
type input "91.7876"
type input "19000"
type input "60"
type input "07-24-2025 16:29"
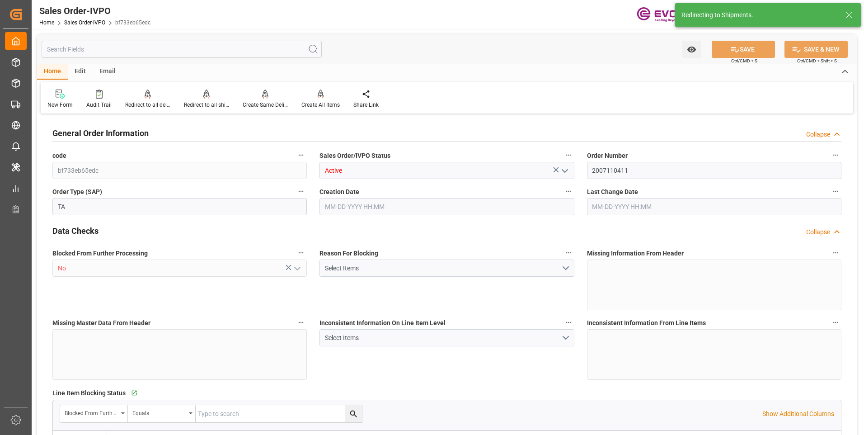
type input "09-22-2025 04:19"
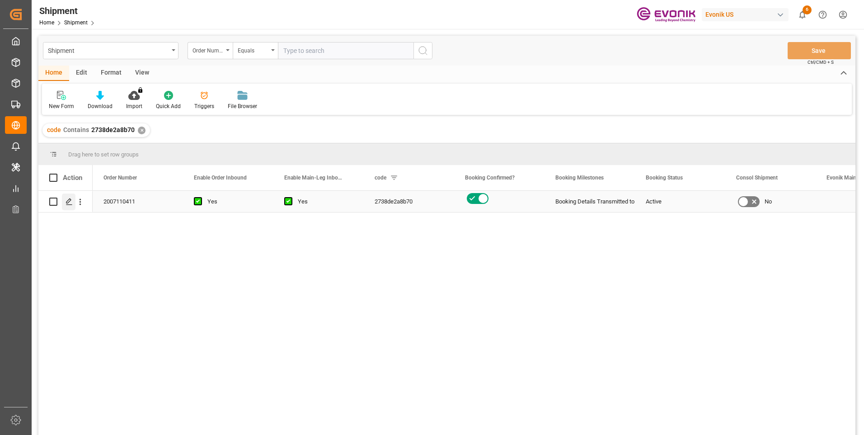
click at [72, 207] on div "Press SPACE to select this row." at bounding box center [69, 201] width 14 height 17
click at [66, 202] on icon "Press SPACE to select this row." at bounding box center [69, 201] width 7 height 7
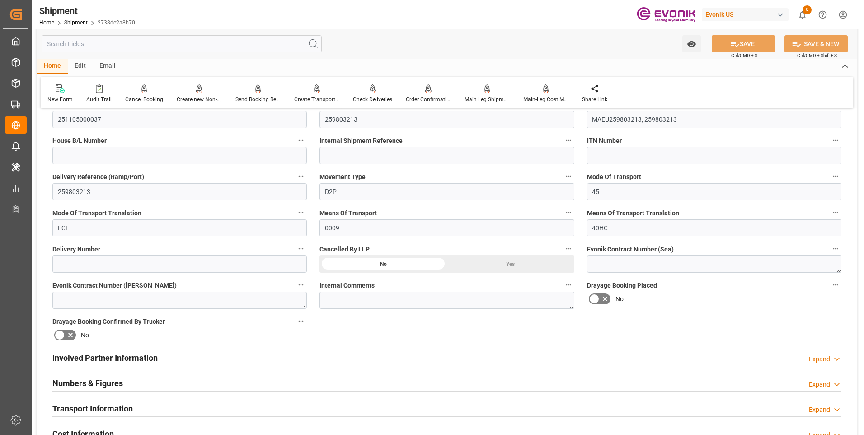
scroll to position [362, 0]
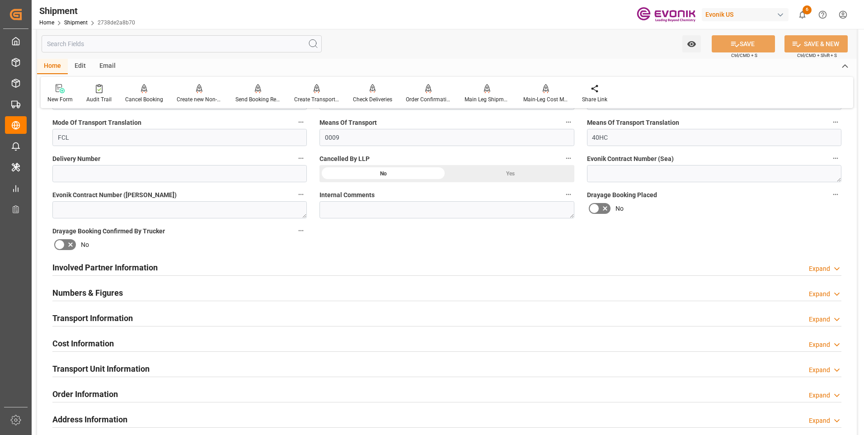
click at [292, 272] on div "Involved Partner Information Expand" at bounding box center [446, 266] width 789 height 17
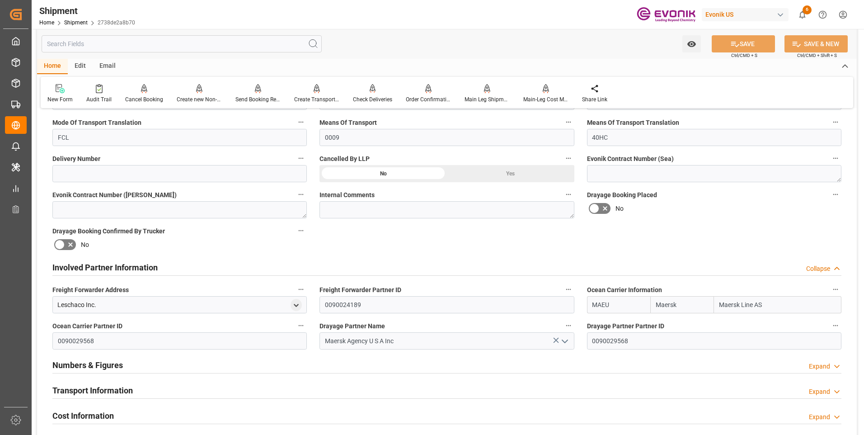
click at [293, 270] on div "Involved Partner Information Collapse" at bounding box center [446, 266] width 789 height 17
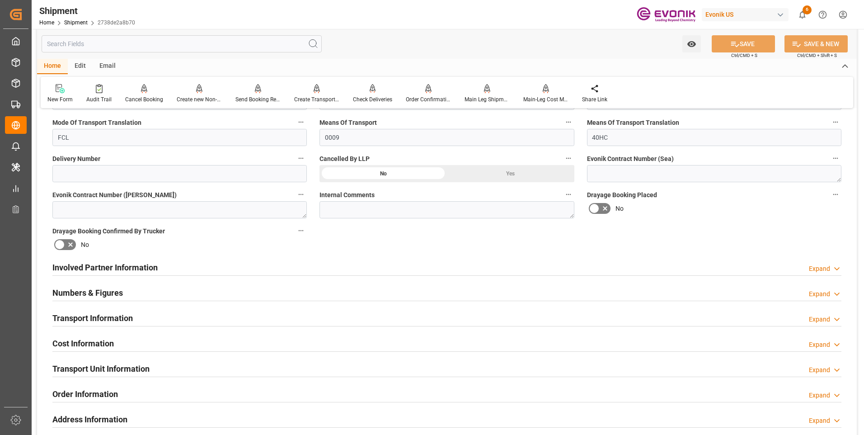
click at [241, 320] on div "Transport Information Expand" at bounding box center [446, 317] width 789 height 17
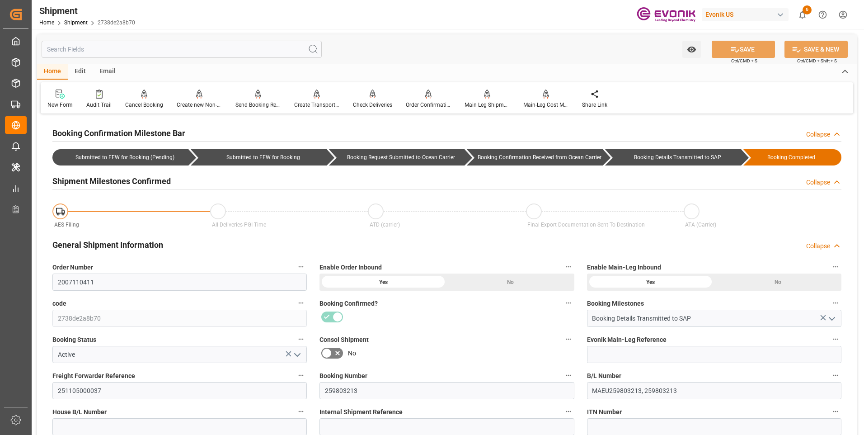
scroll to position [90, 0]
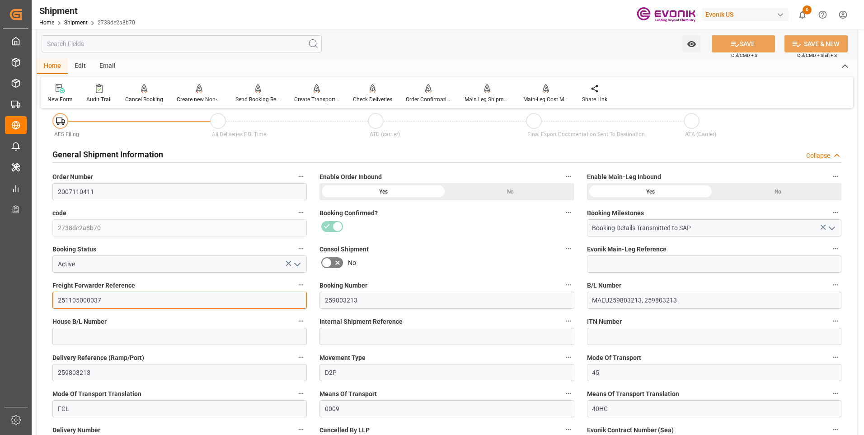
click at [82, 300] on input "251105000037" at bounding box center [179, 300] width 254 height 17
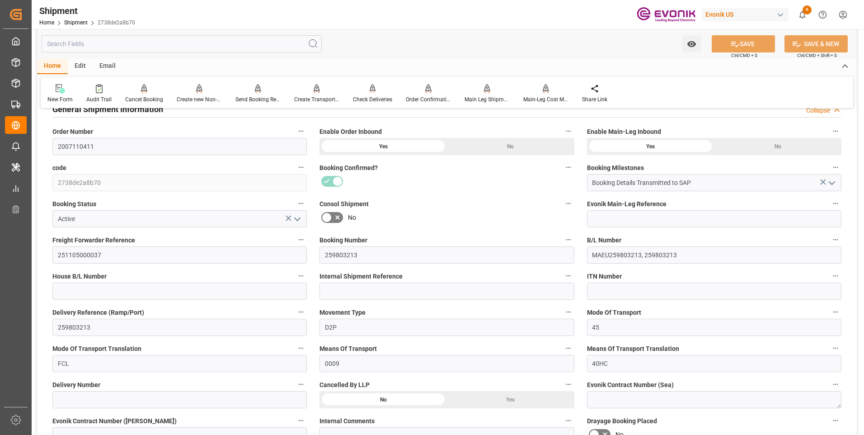
scroll to position [45, 0]
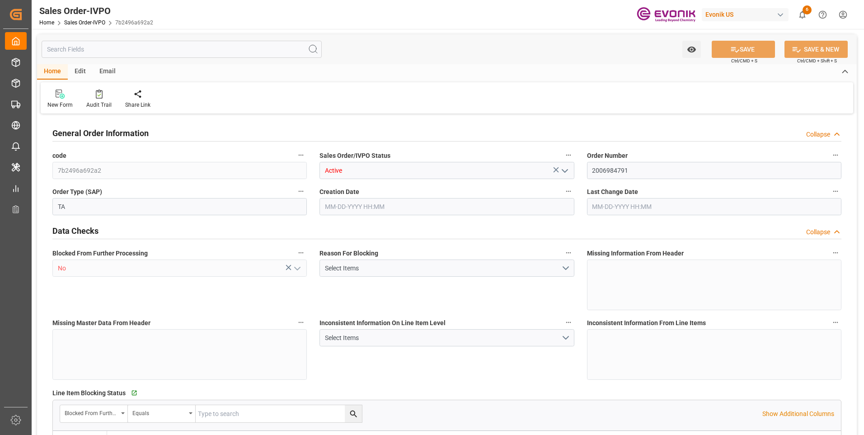
type input "COCTG"
type input "0"
type input "1"
type input "2"
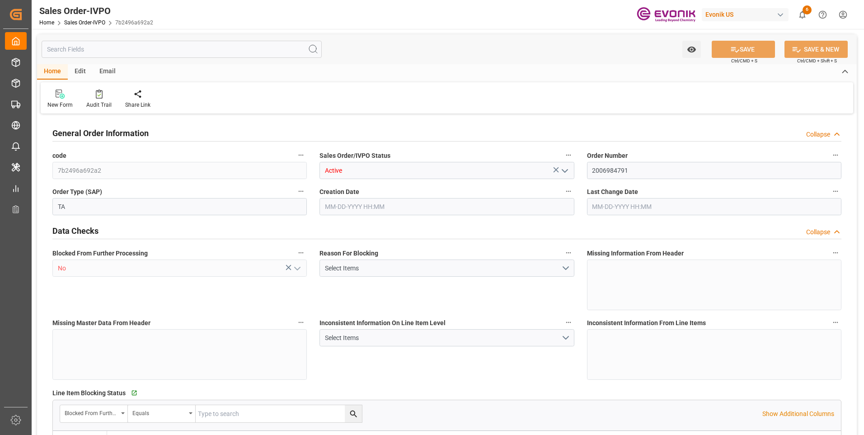
type input "18568"
type input "109.136"
type input "19000"
type input "60"
type input "[DATE] 22:09"
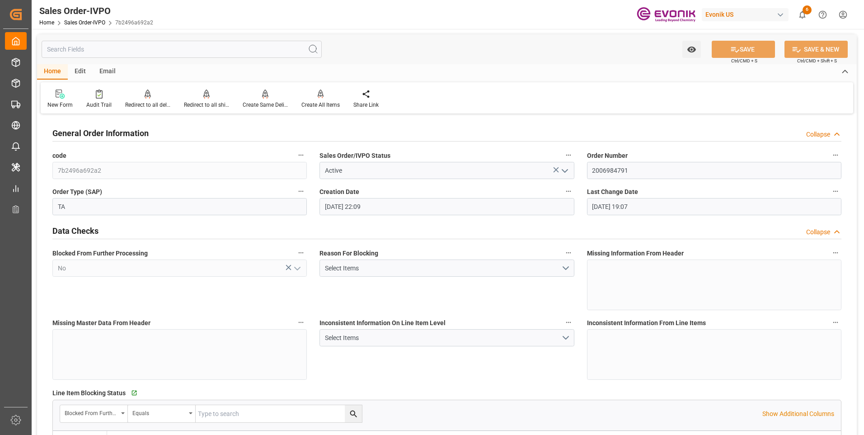
type input "[DATE] 19:07"
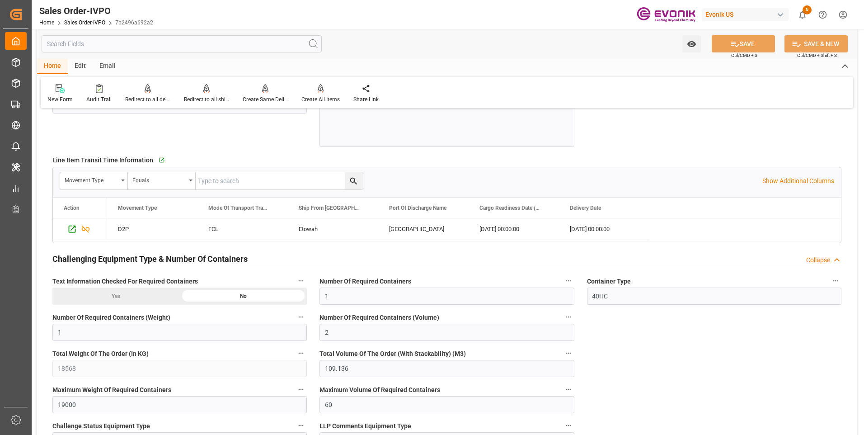
scroll to position [1446, 0]
